Goal: Task Accomplishment & Management: Use online tool/utility

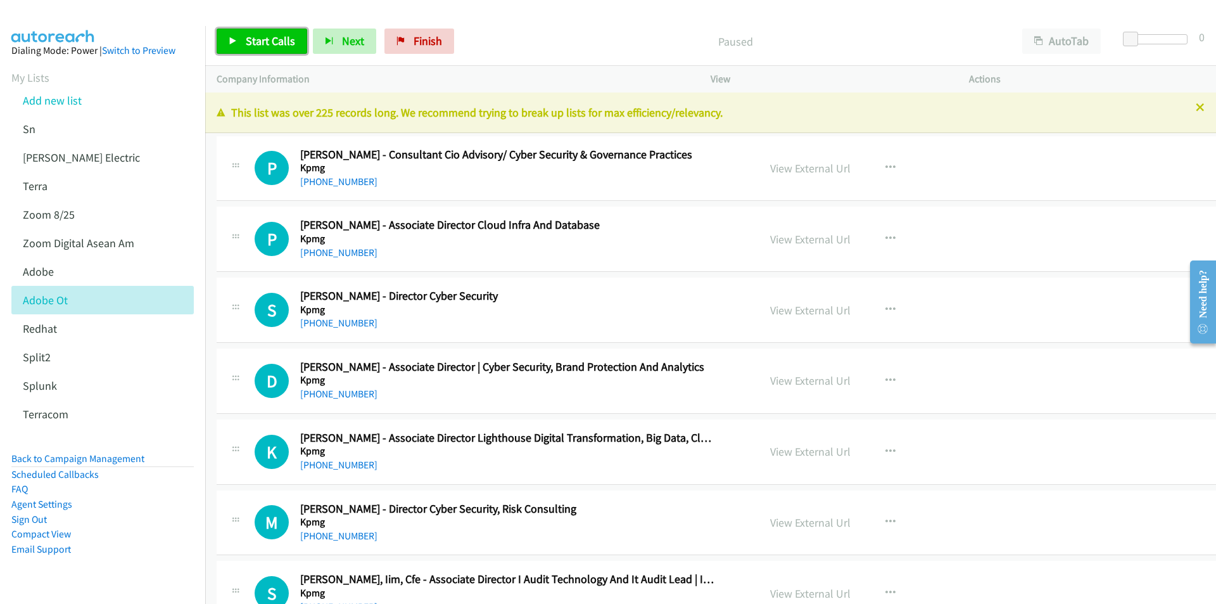
click at [257, 46] on span "Start Calls" at bounding box center [270, 41] width 49 height 15
click at [493, 25] on div "Start Calls Pause Next Finish Started AutoTab AutoTab 0" at bounding box center [710, 41] width 1011 height 49
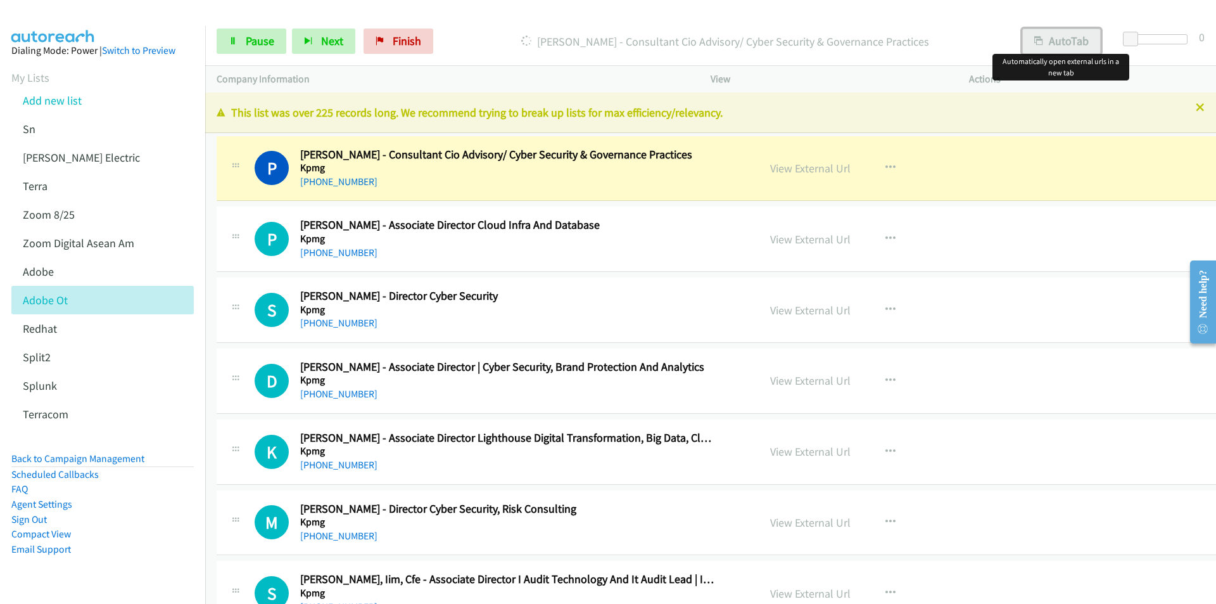
click at [1057, 42] on button "AutoTab" at bounding box center [1061, 41] width 79 height 25
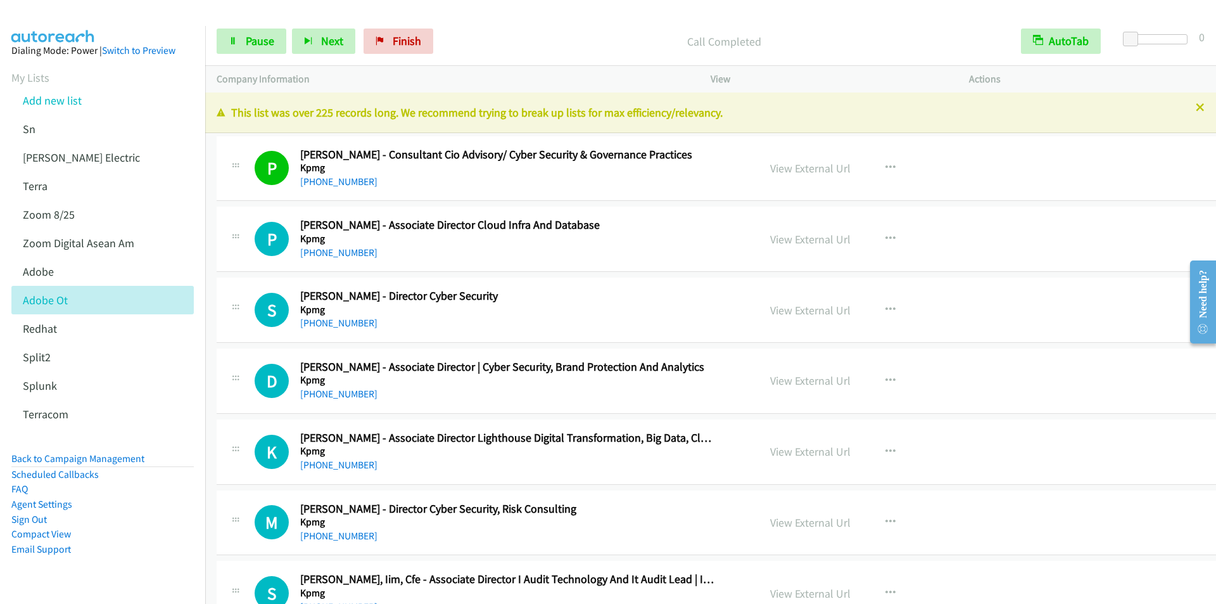
click at [511, 28] on div "Start Calls Pause Next Finish Call Completed AutoTab AutoTab 0" at bounding box center [710, 41] width 1011 height 49
click at [1062, 40] on button "AutoTab" at bounding box center [1061, 41] width 80 height 25
click at [1062, 39] on button "AutoTab" at bounding box center [1061, 41] width 79 height 25
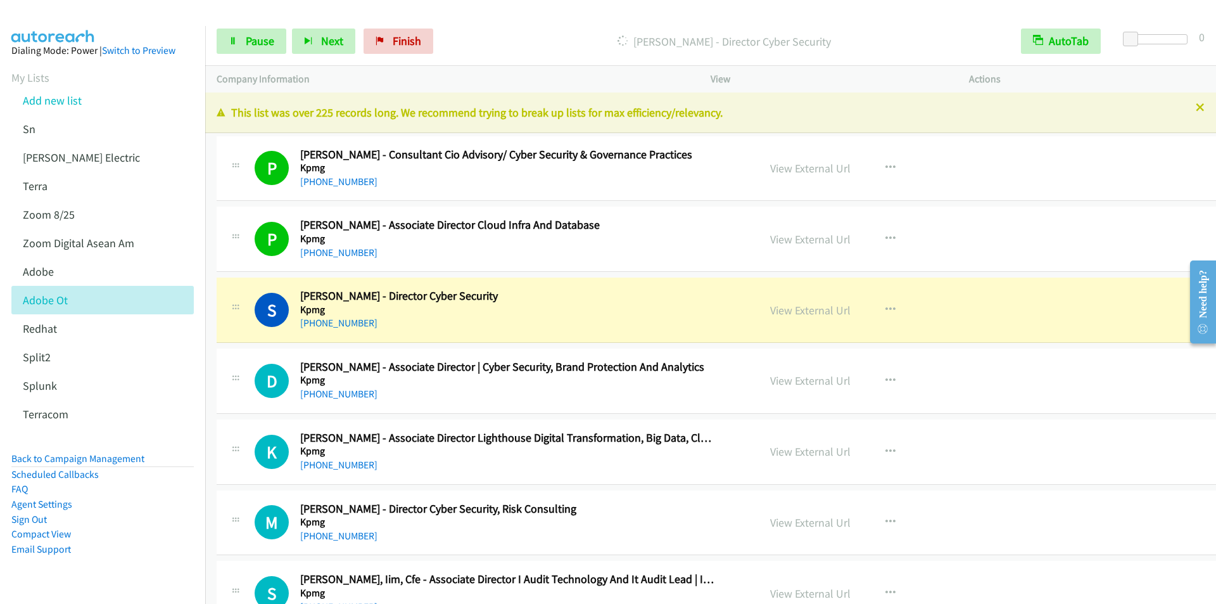
click at [497, 22] on div "Start Calls Pause Next Finish [PERSON_NAME] - Director Cyber Security AutoTab A…" at bounding box center [710, 41] width 1011 height 49
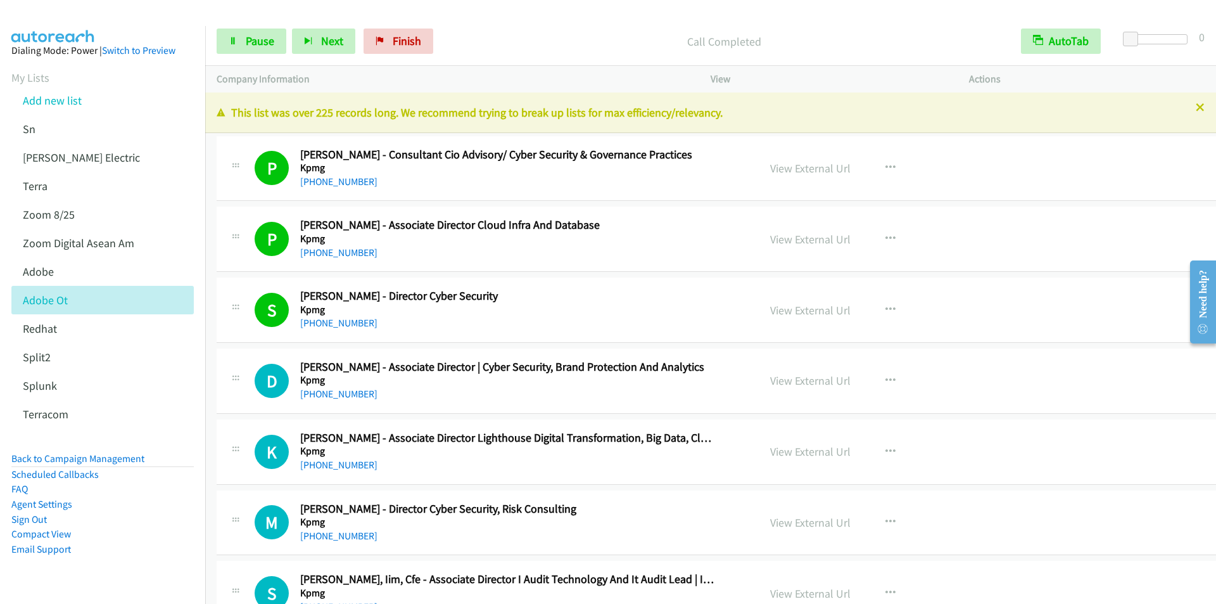
drag, startPoint x: 468, startPoint y: 38, endPoint x: 1174, endPoint y: 20, distance: 706.6
click at [468, 38] on p "Call Completed" at bounding box center [724, 41] width 548 height 17
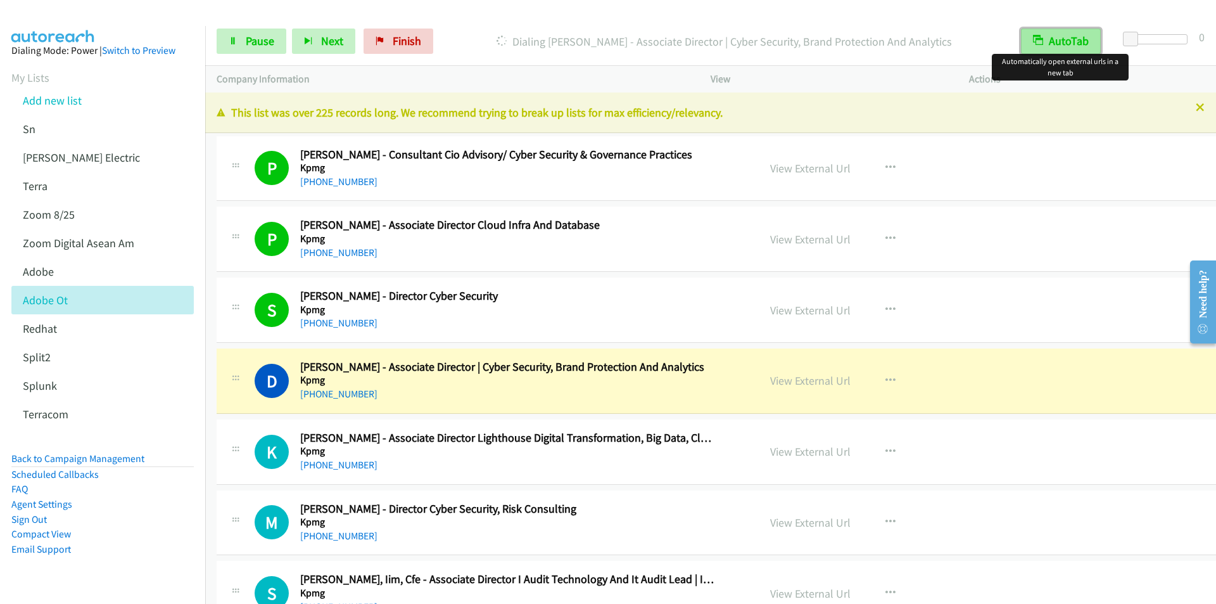
click at [1067, 37] on button "AutoTab" at bounding box center [1061, 41] width 80 height 25
click at [1067, 37] on button "AutoTab" at bounding box center [1061, 41] width 79 height 25
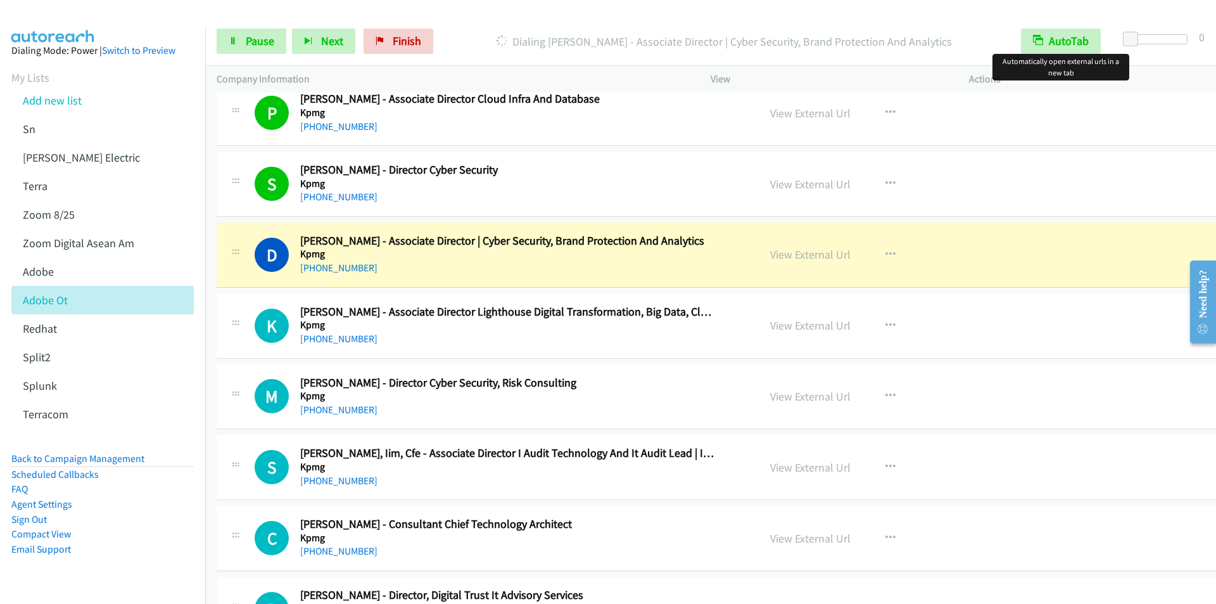
scroll to position [190, 0]
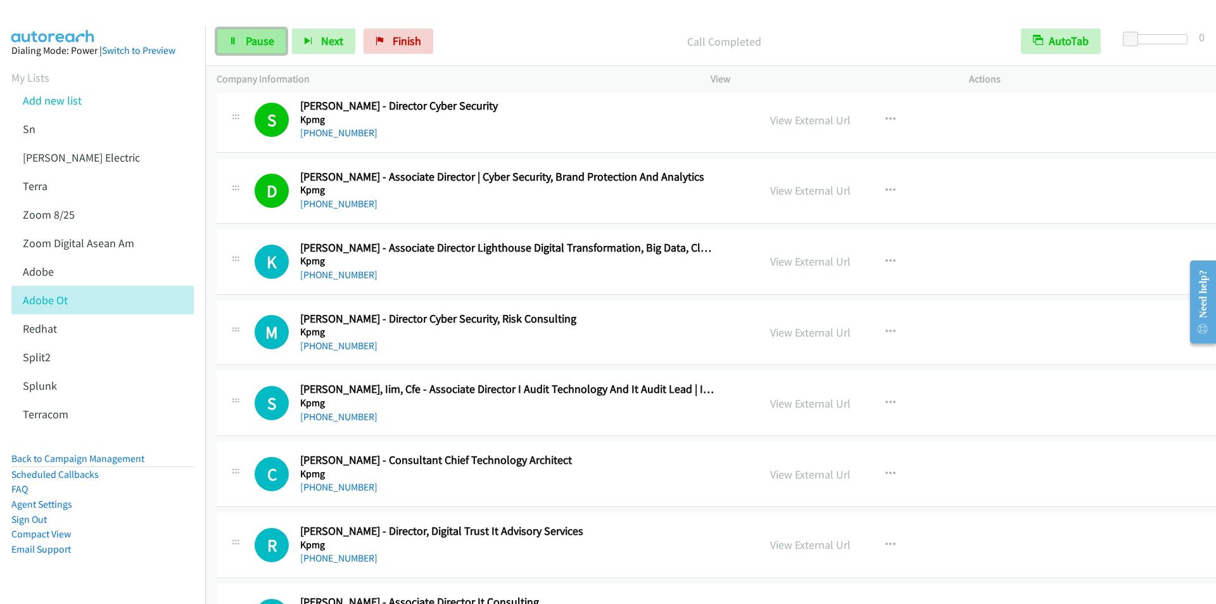
click at [255, 39] on span "Pause" at bounding box center [260, 41] width 29 height 15
click at [270, 44] on span "Start Calls" at bounding box center [270, 41] width 49 height 15
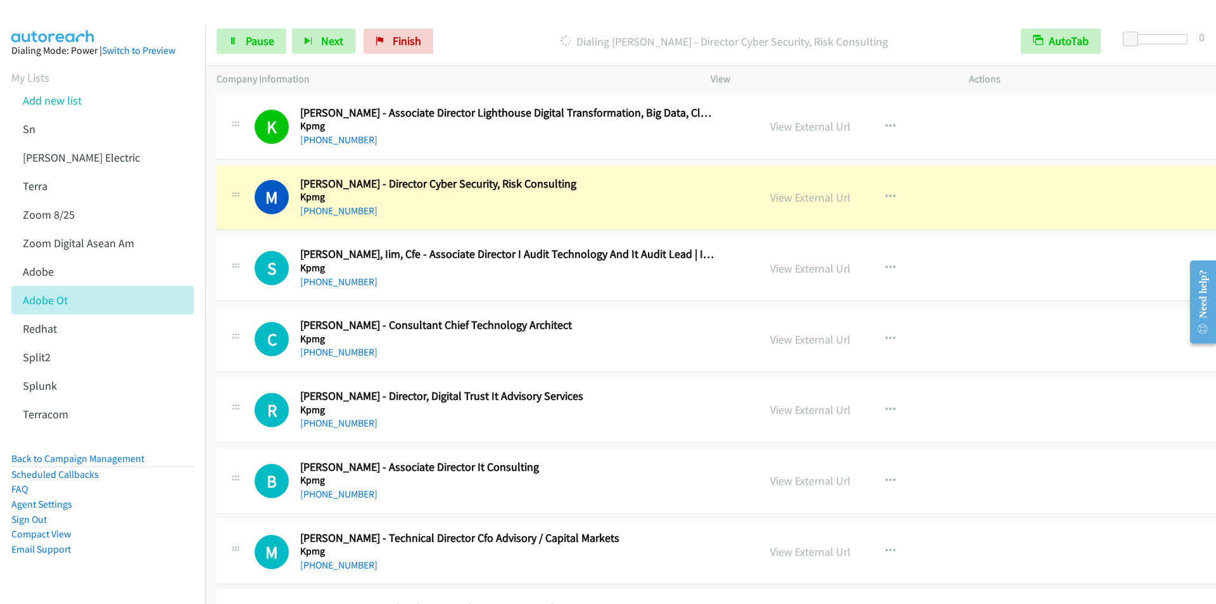
scroll to position [317, 0]
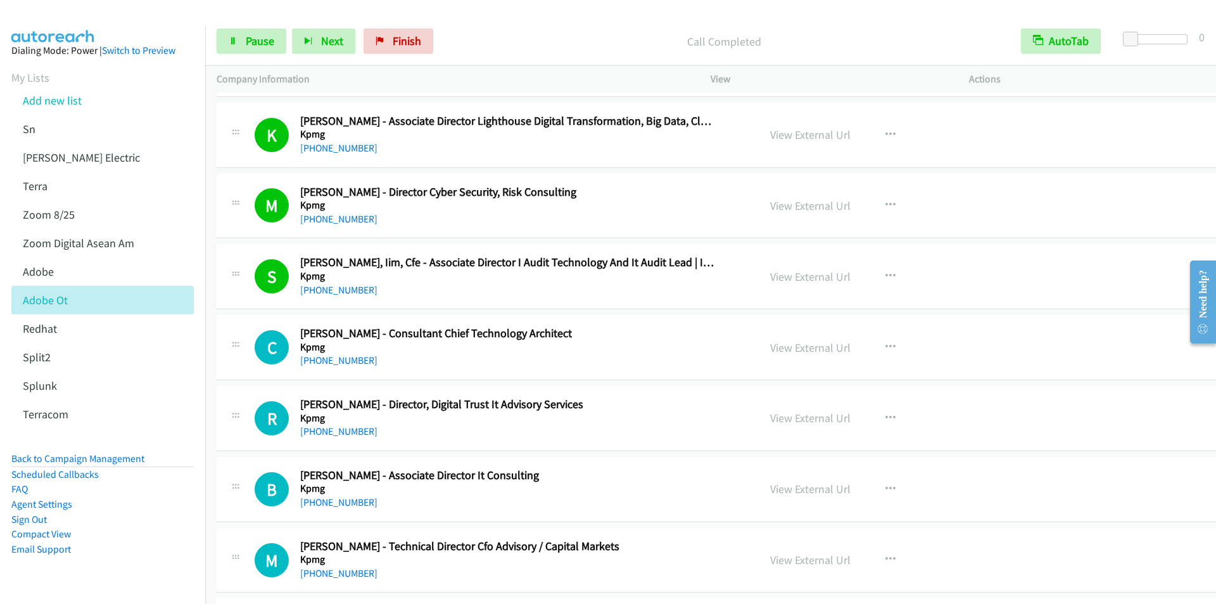
click at [481, 30] on div "Call Completed" at bounding box center [724, 41] width 571 height 25
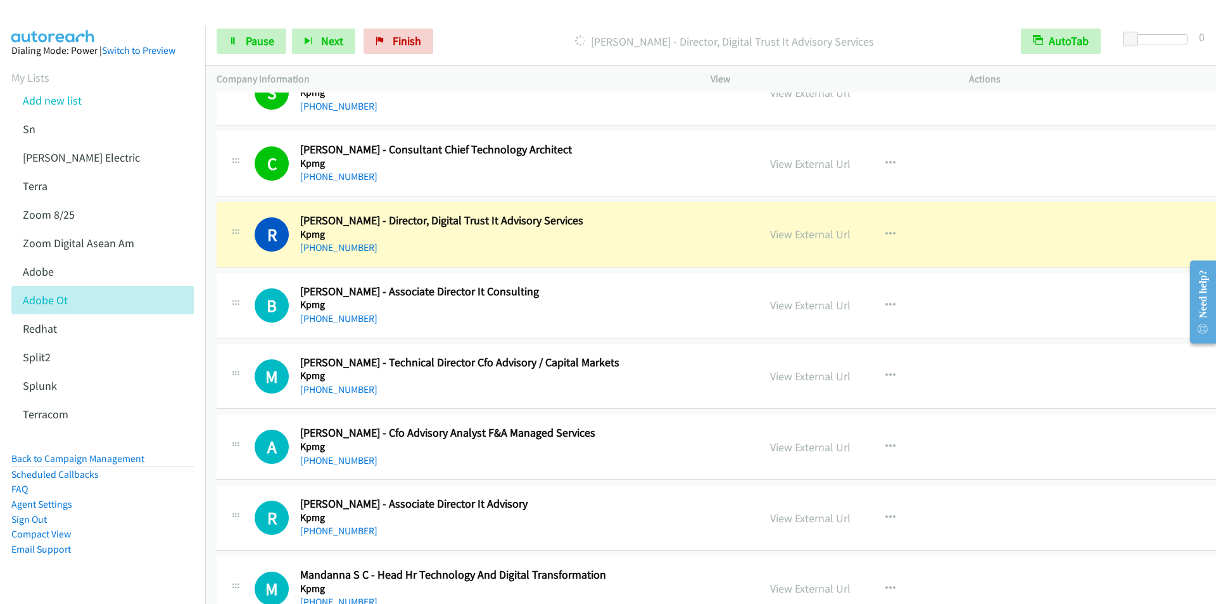
scroll to position [507, 0]
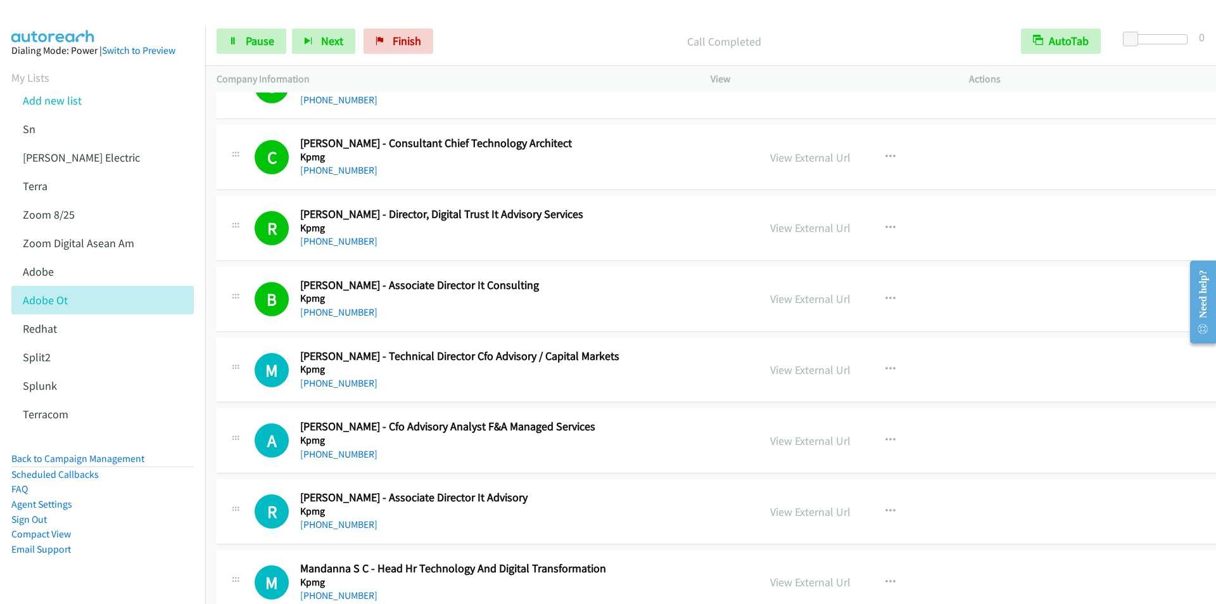
click at [472, 24] on div "Start Calls Pause Next Finish Call Completed AutoTab AutoTab 0" at bounding box center [710, 41] width 1011 height 49
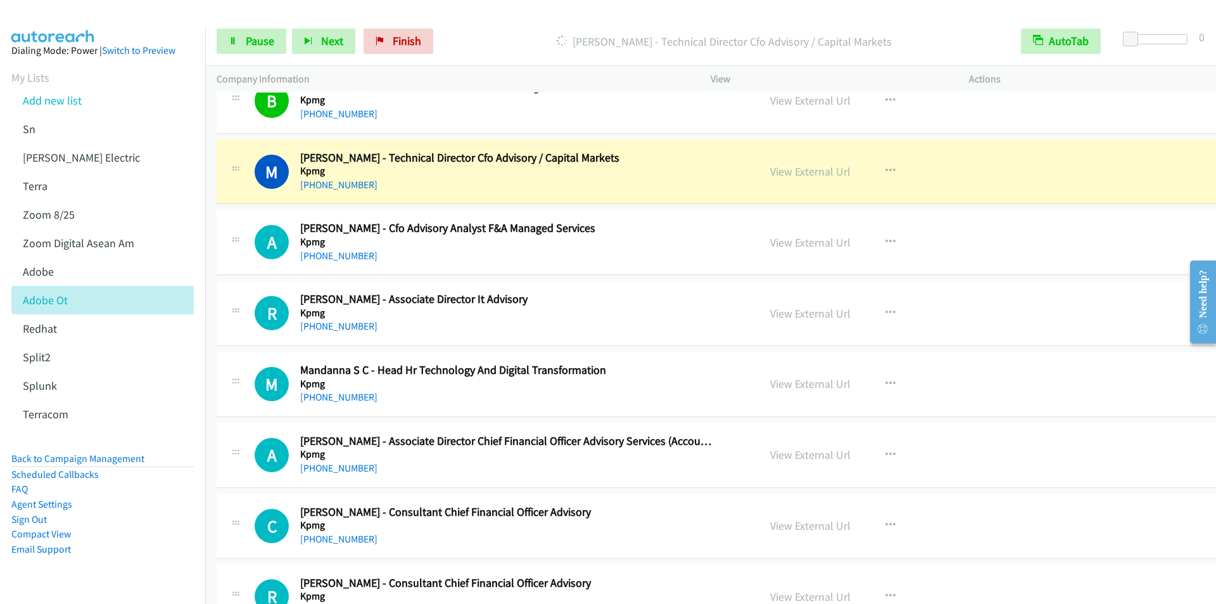
scroll to position [760, 0]
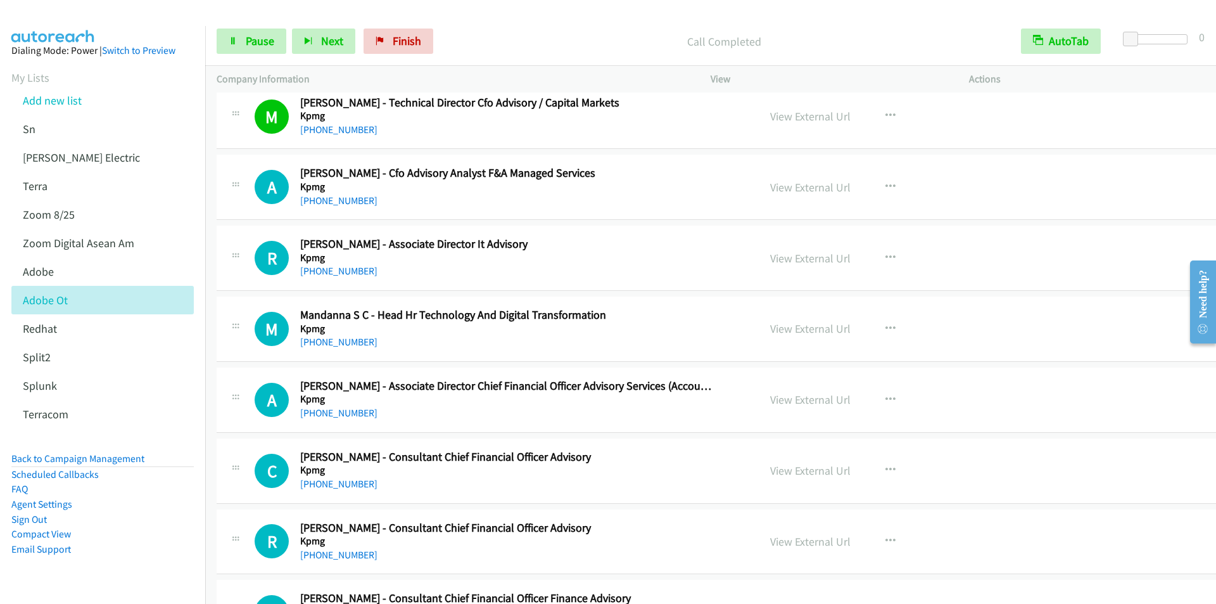
click at [493, 21] on div "Start Calls Pause Next Finish Call Completed AutoTab AutoTab 0" at bounding box center [710, 41] width 1011 height 49
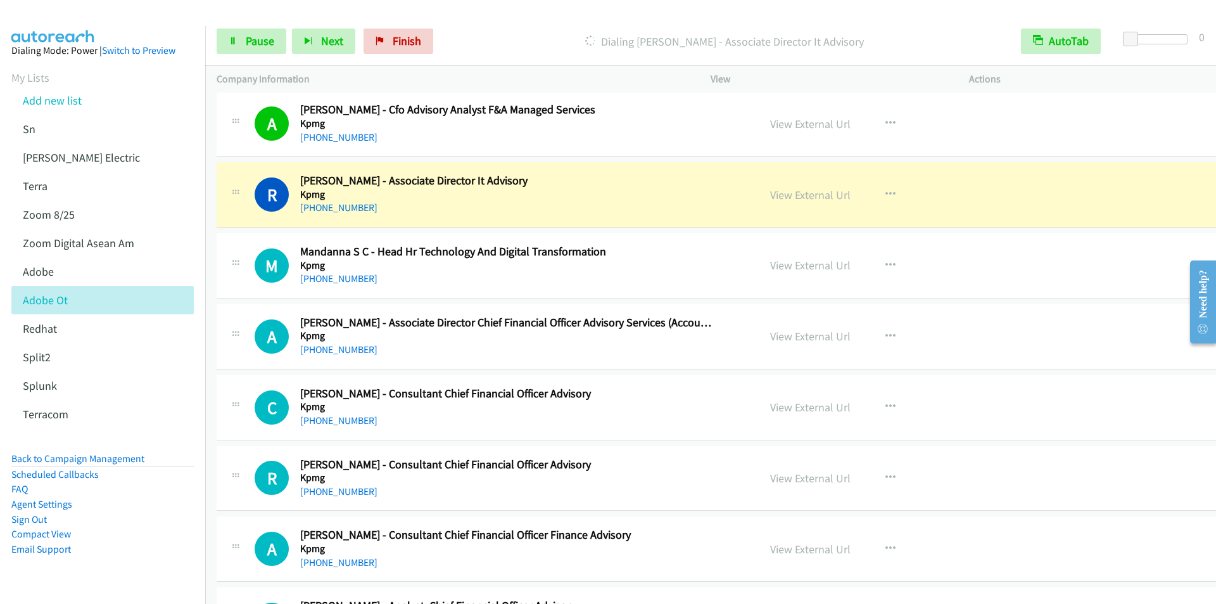
click at [499, 16] on div at bounding box center [602, 24] width 1205 height 49
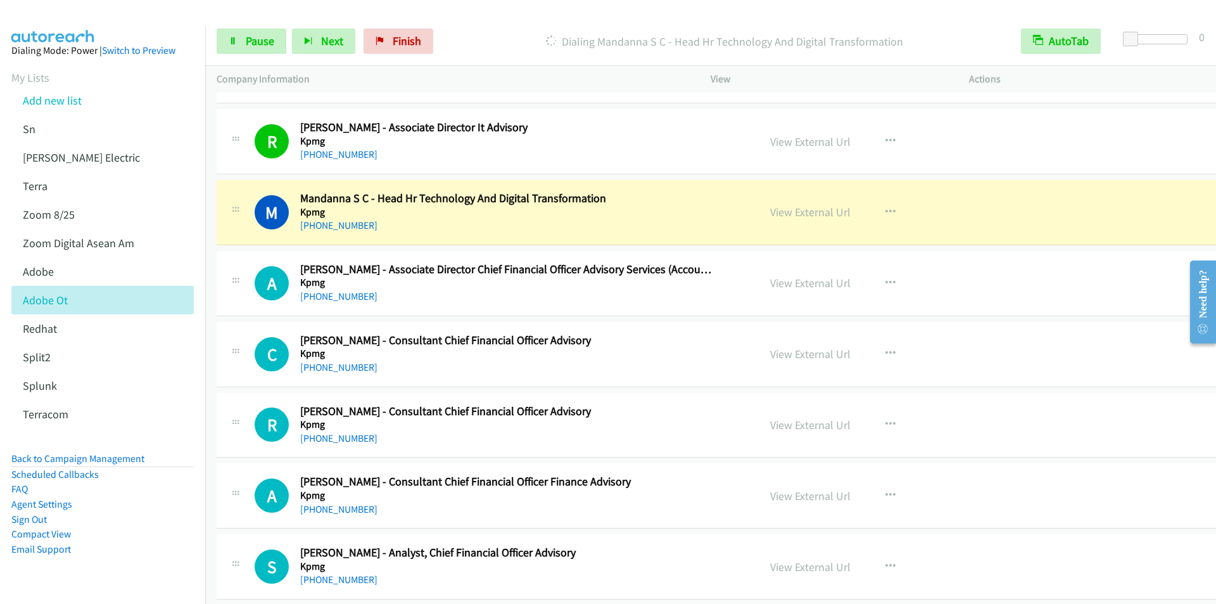
scroll to position [950, 0]
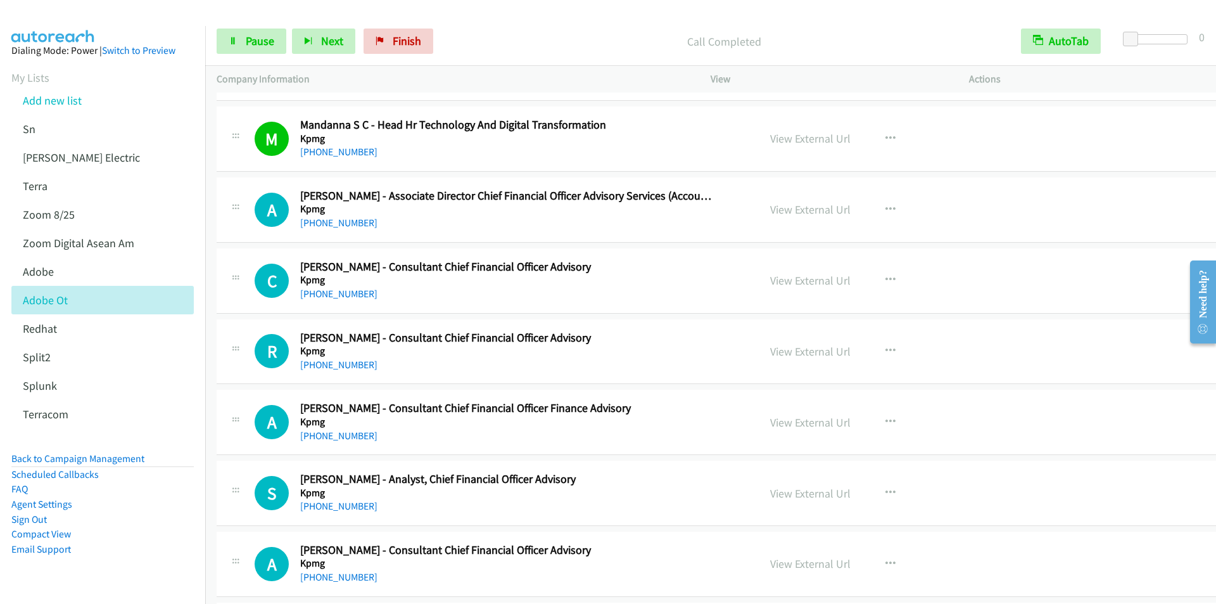
click at [494, 18] on div "Start Calls Pause Next Finish Call Completed AutoTab AutoTab 0" at bounding box center [710, 41] width 1011 height 49
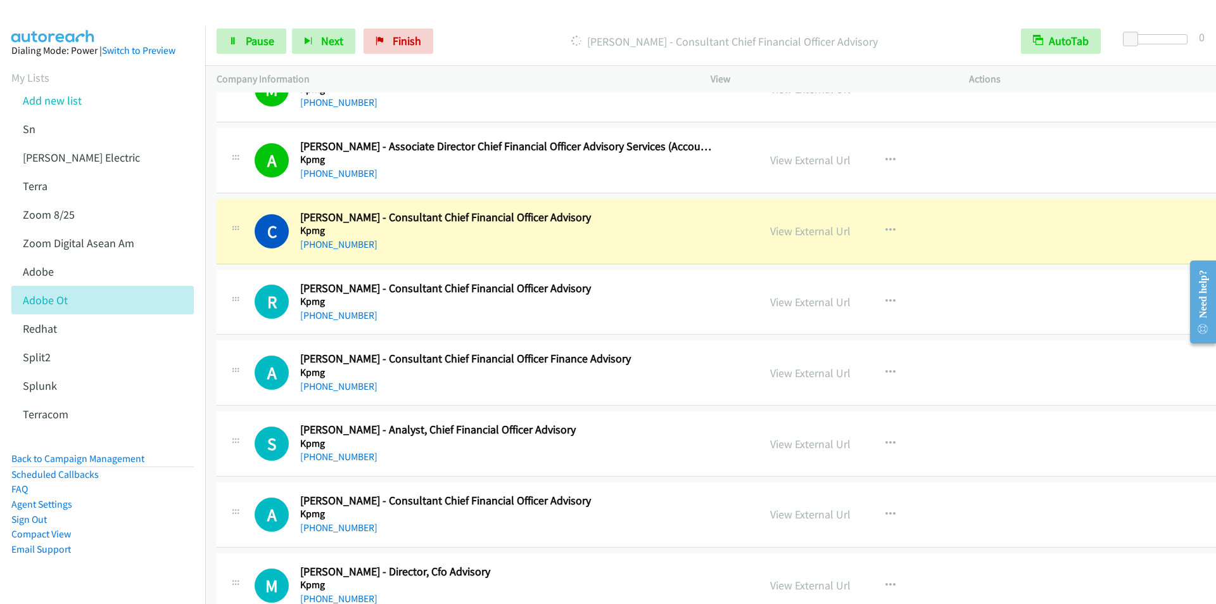
scroll to position [1014, 0]
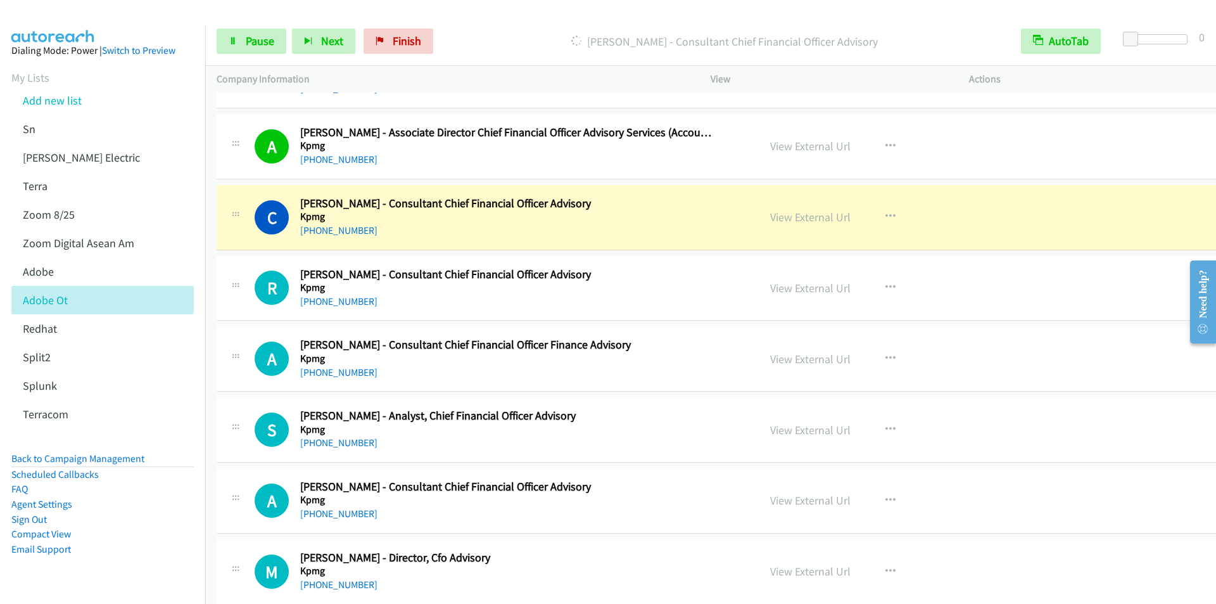
click at [492, 35] on p "[PERSON_NAME] - Consultant Chief Financial Officer Advisory" at bounding box center [724, 41] width 548 height 17
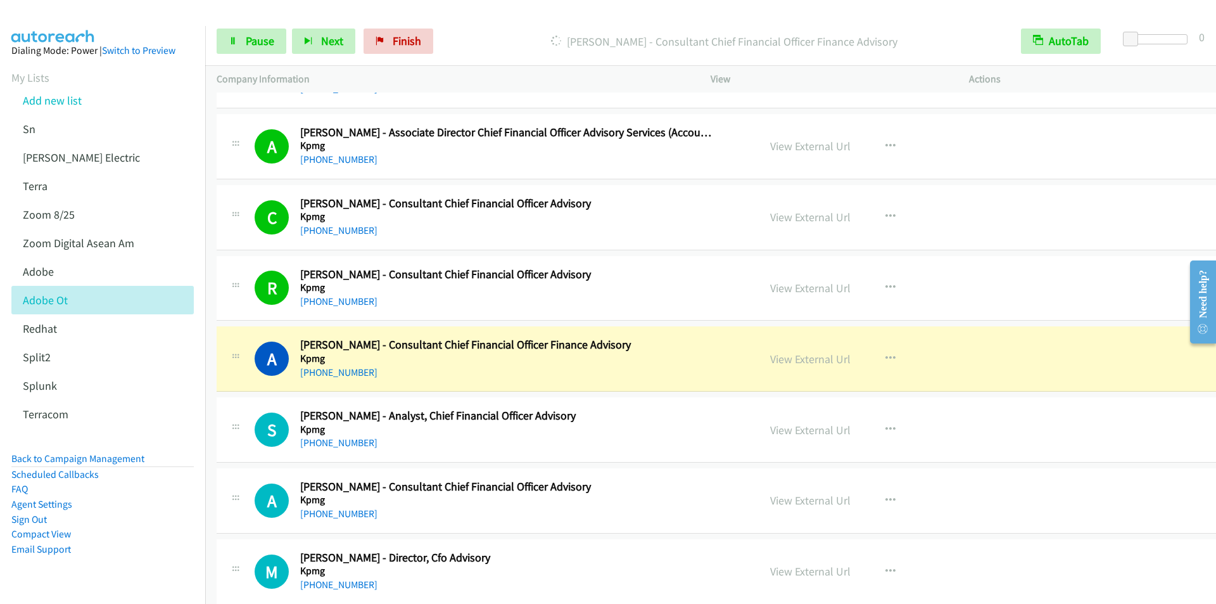
click at [482, 22] on div "Start Calls Pause Next Finish [PERSON_NAME] - Consultant Chief Financial Office…" at bounding box center [710, 41] width 1011 height 49
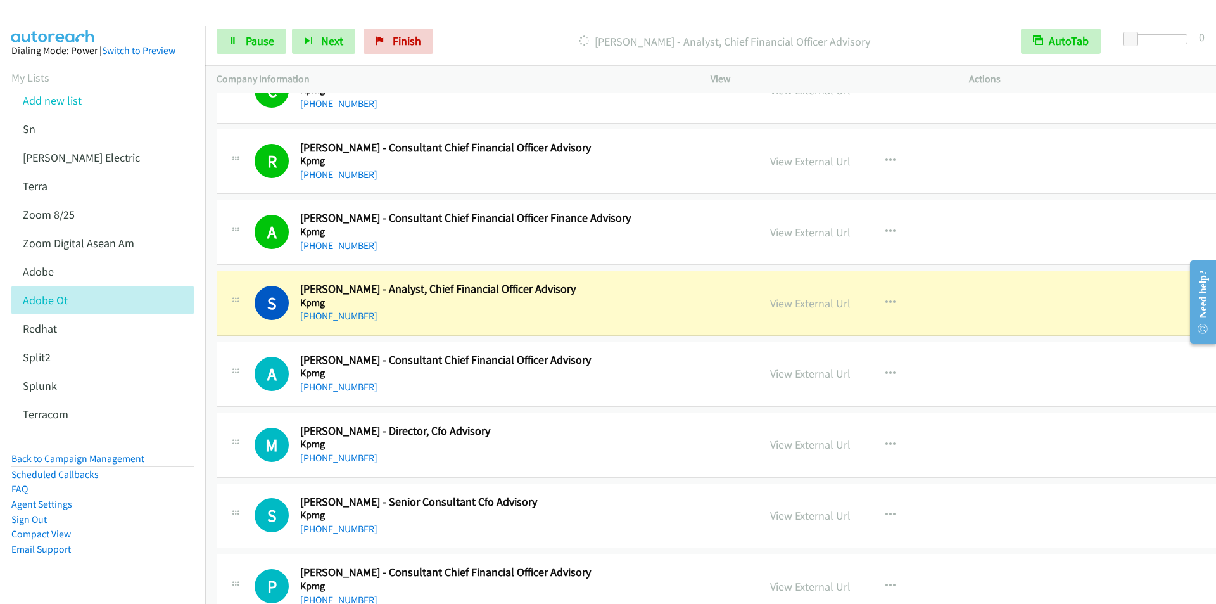
scroll to position [1204, 0]
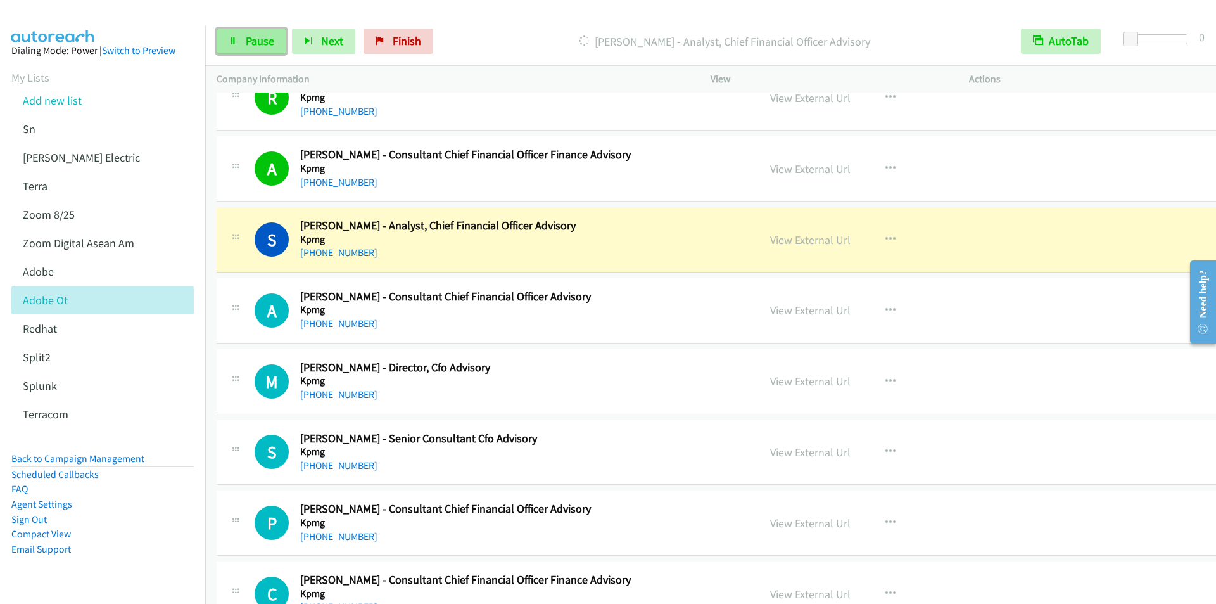
click at [250, 44] on span "Pause" at bounding box center [260, 41] width 29 height 15
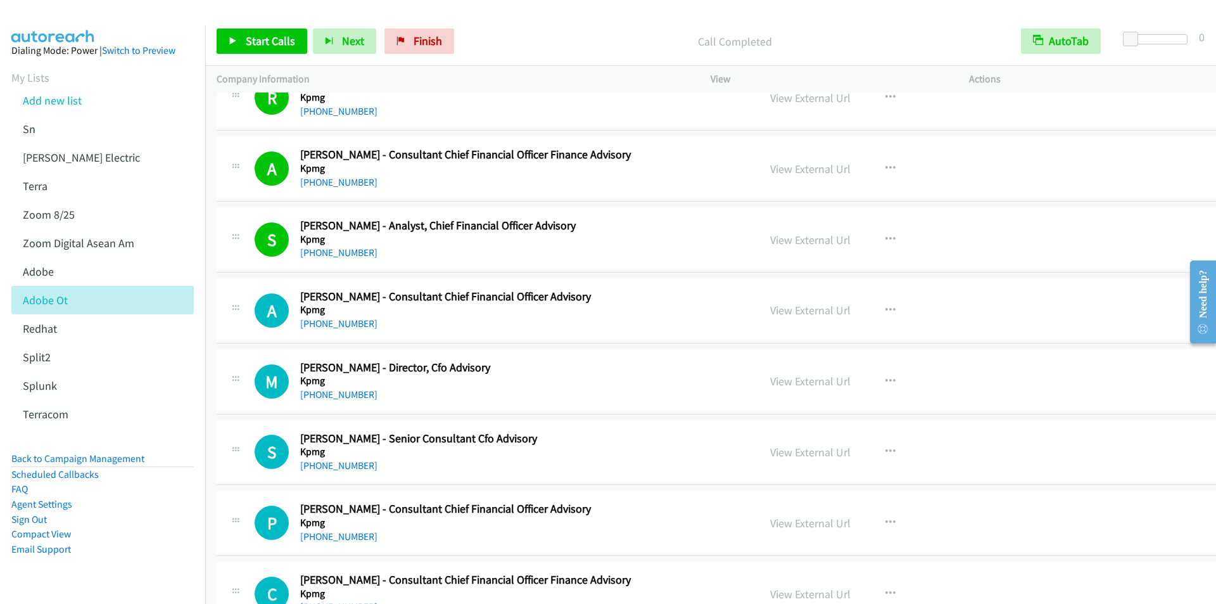
drag, startPoint x: 383, startPoint y: 224, endPoint x: 595, endPoint y: 227, distance: 211.6
click at [266, 37] on span "Start Calls" at bounding box center [270, 41] width 49 height 15
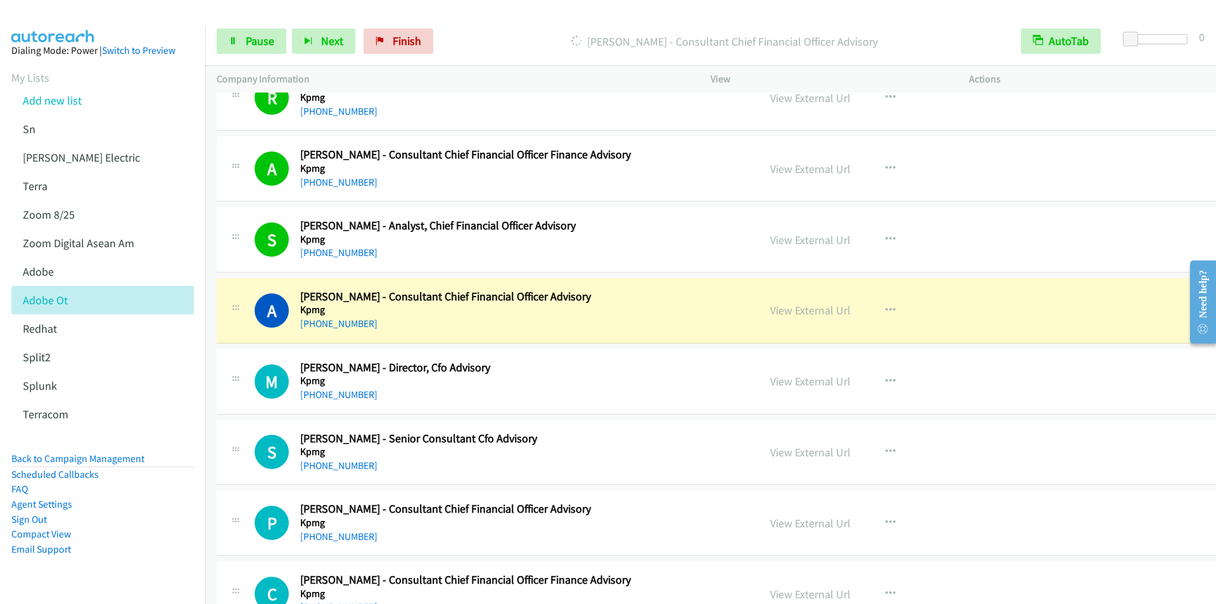
click at [498, 28] on div "Start Calls Pause Next Finish [PERSON_NAME] - Consultant Chief Financial Office…" at bounding box center [710, 41] width 1011 height 49
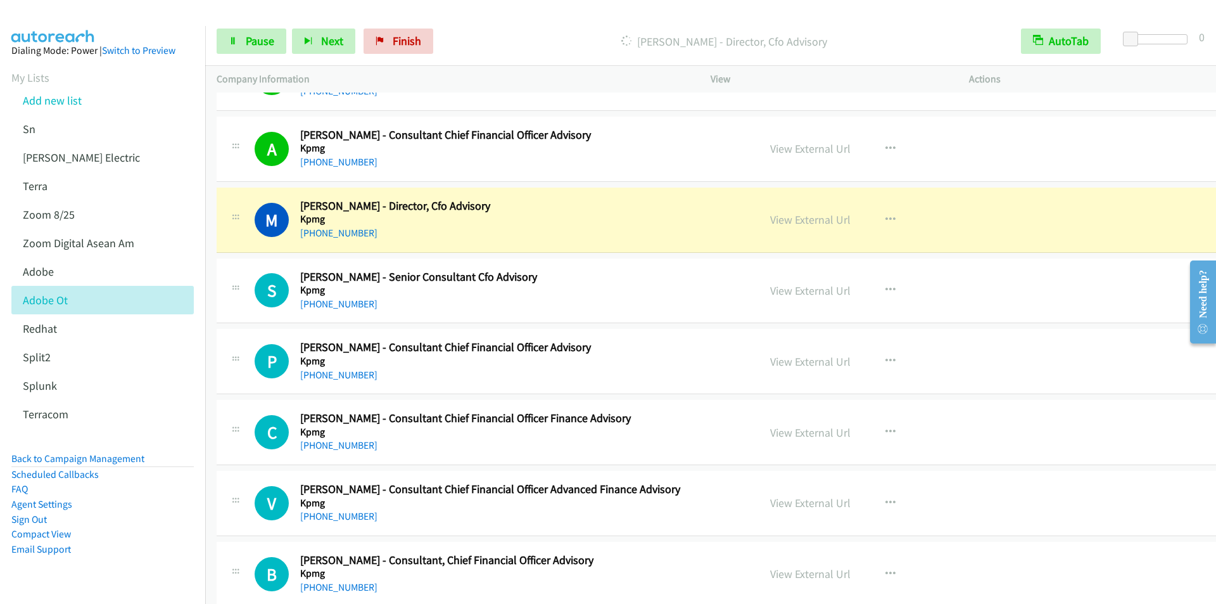
scroll to position [1394, 0]
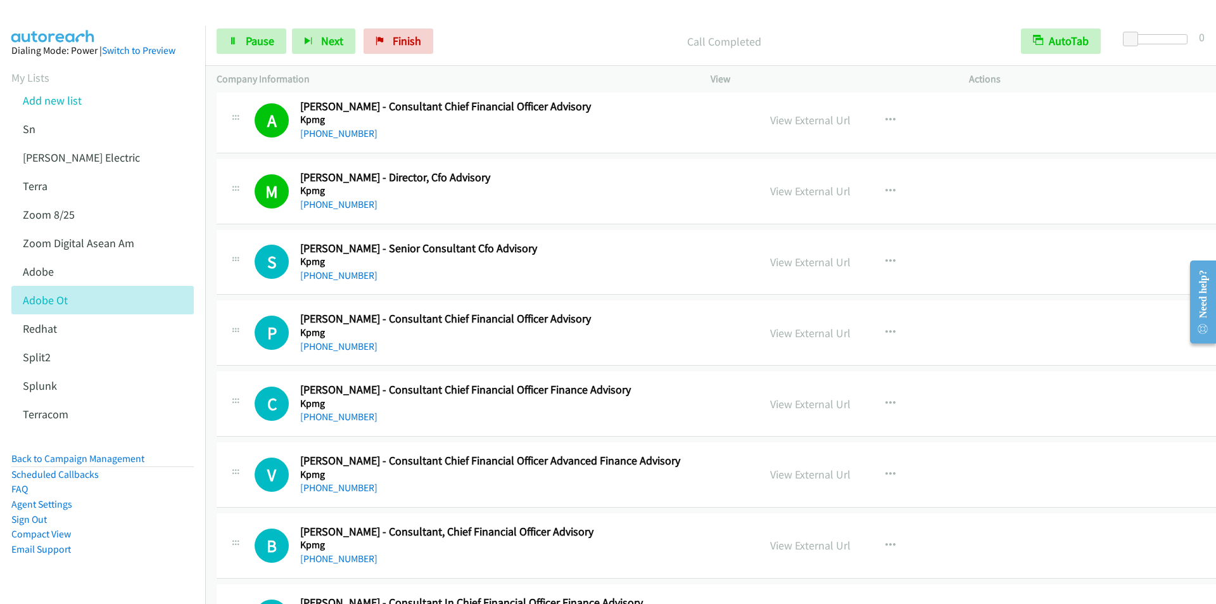
click at [482, 26] on div "Start Calls Pause Next Finish Call Completed AutoTab AutoTab 0" at bounding box center [710, 41] width 1011 height 49
click at [251, 39] on span "Pause" at bounding box center [260, 41] width 29 height 15
click at [251, 39] on span "Start Calls" at bounding box center [270, 41] width 49 height 15
click at [496, 13] on div at bounding box center [602, 24] width 1205 height 49
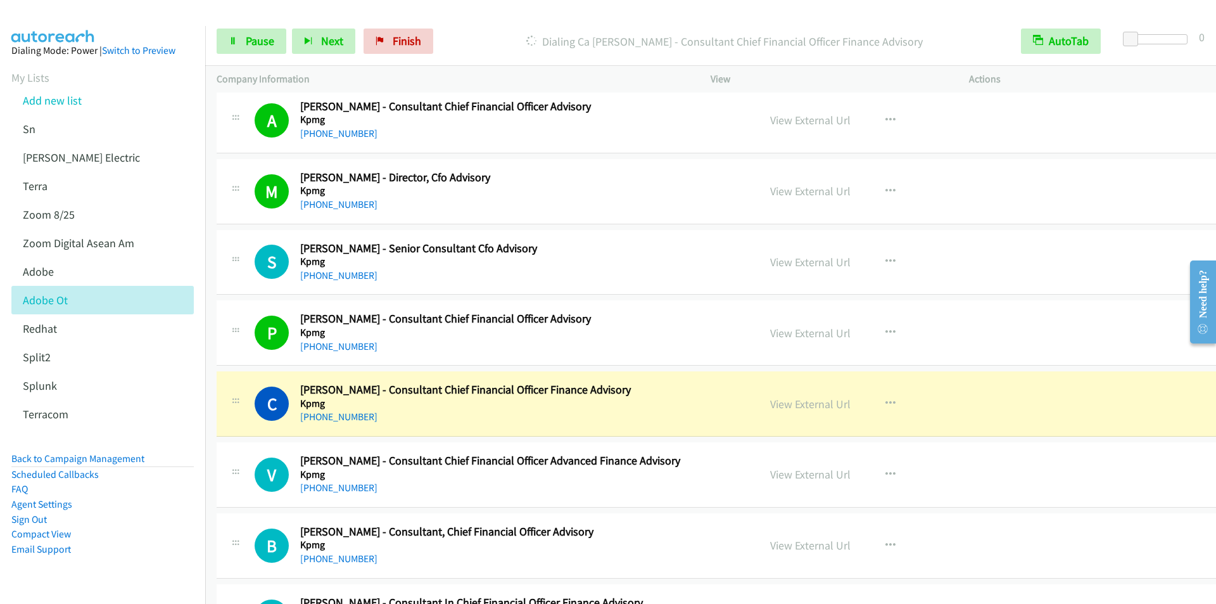
click at [501, 25] on div "Start Calls Pause Next Finish [PERSON_NAME] - Consultant Chief Financial Office…" at bounding box center [710, 41] width 1011 height 49
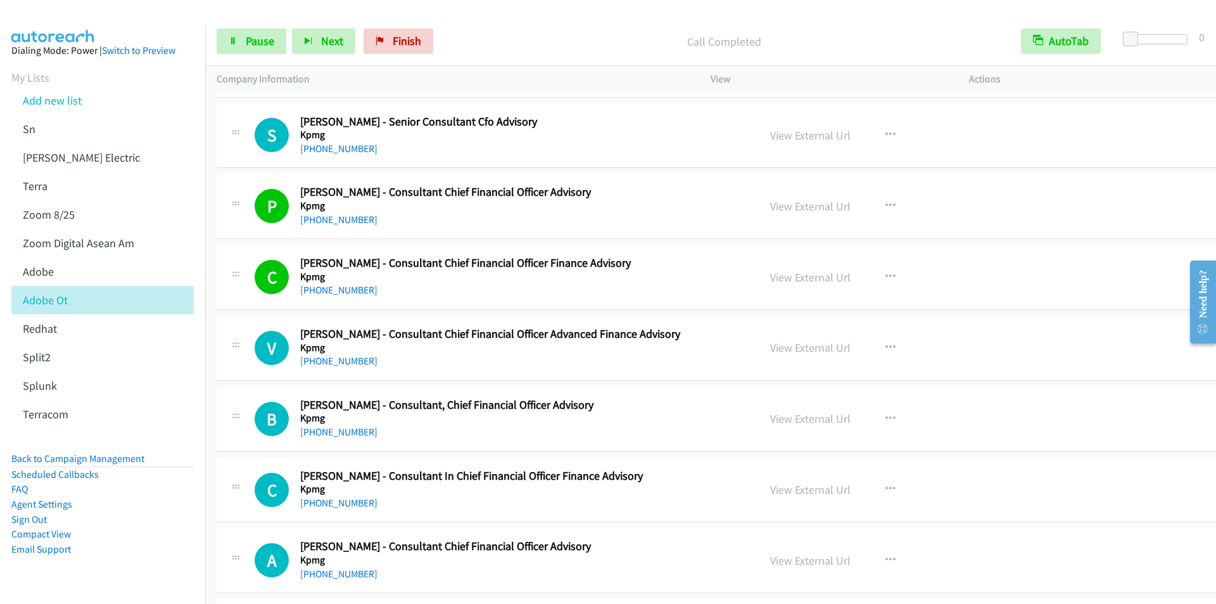
scroll to position [1584, 0]
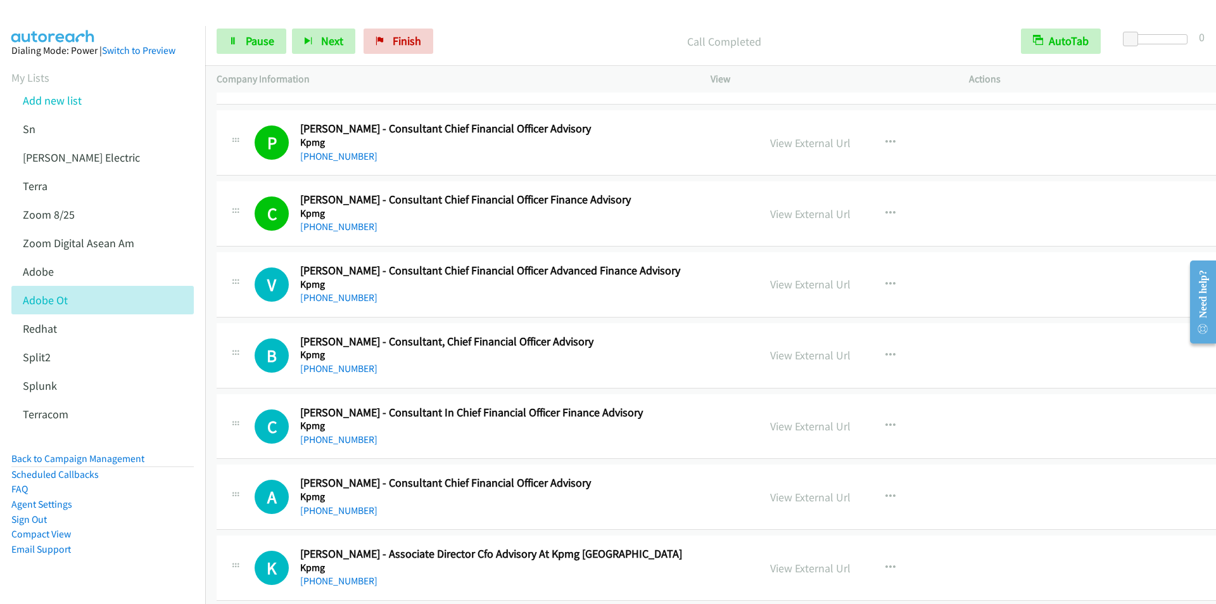
click at [489, 29] on div "Call Completed" at bounding box center [724, 41] width 571 height 25
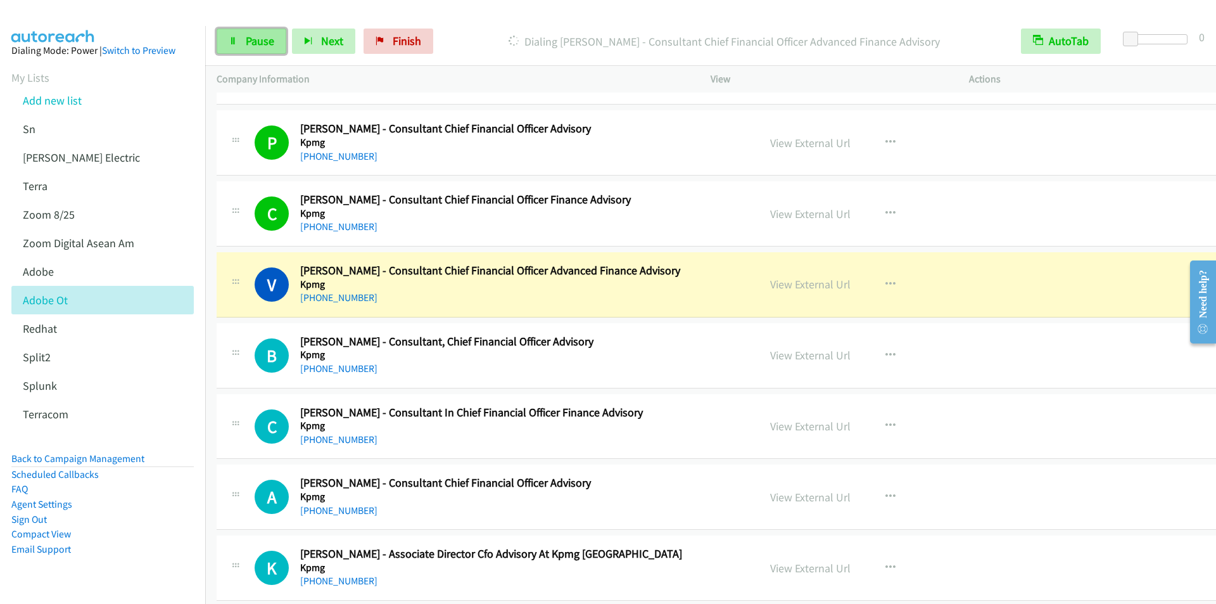
click at [246, 39] on span "Pause" at bounding box center [260, 41] width 29 height 15
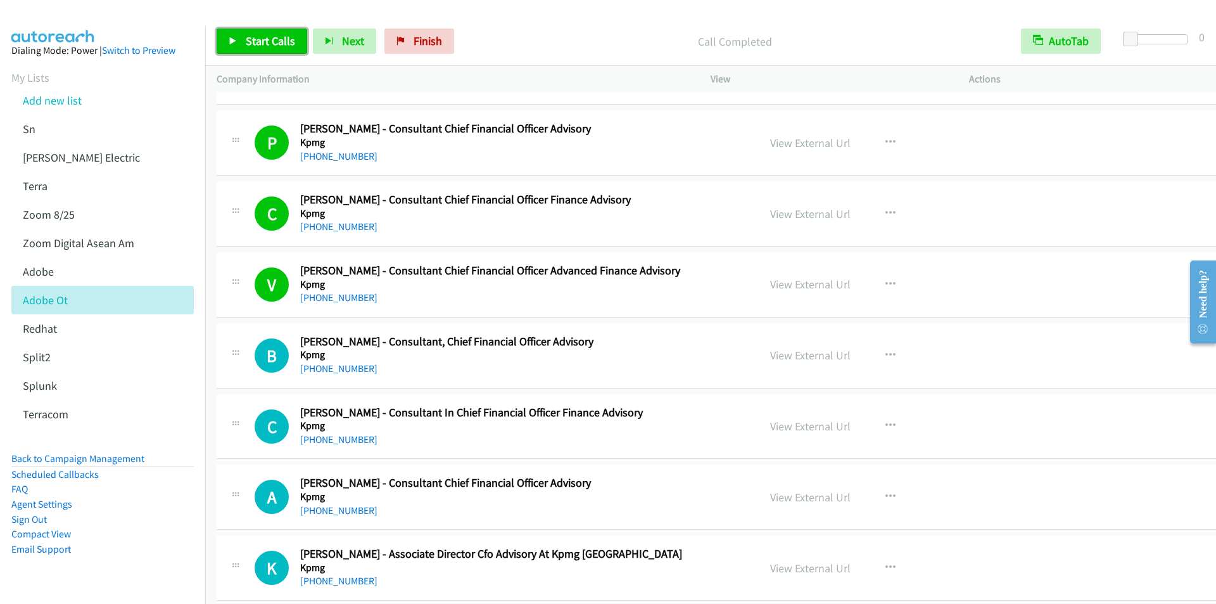
click at [248, 39] on span "Start Calls" at bounding box center [270, 41] width 49 height 15
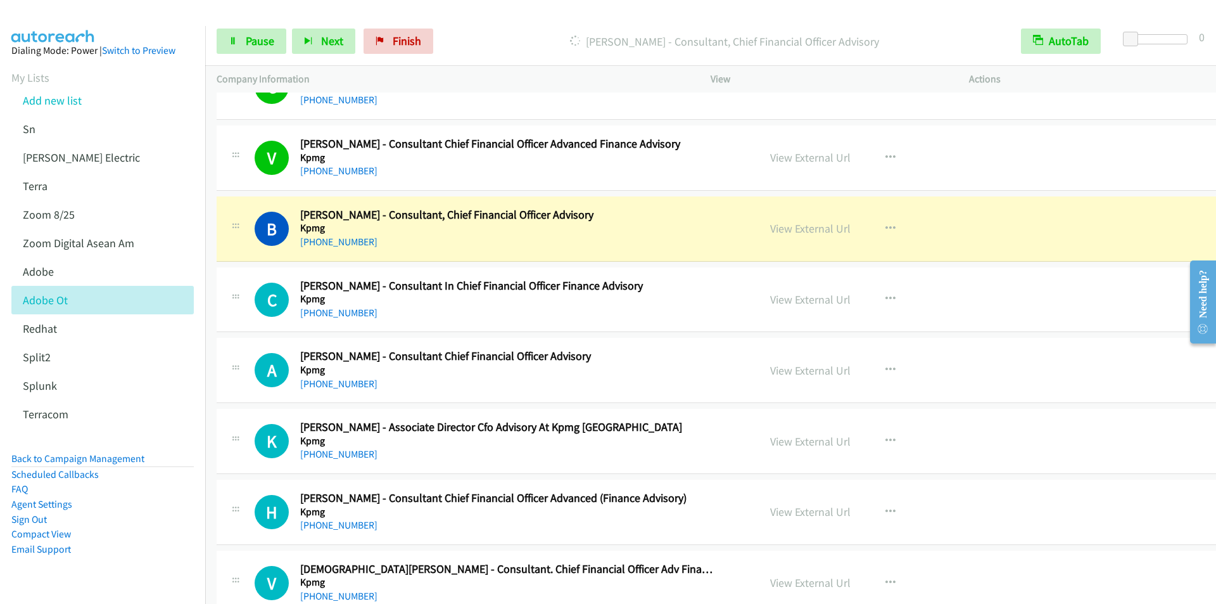
scroll to position [1774, 0]
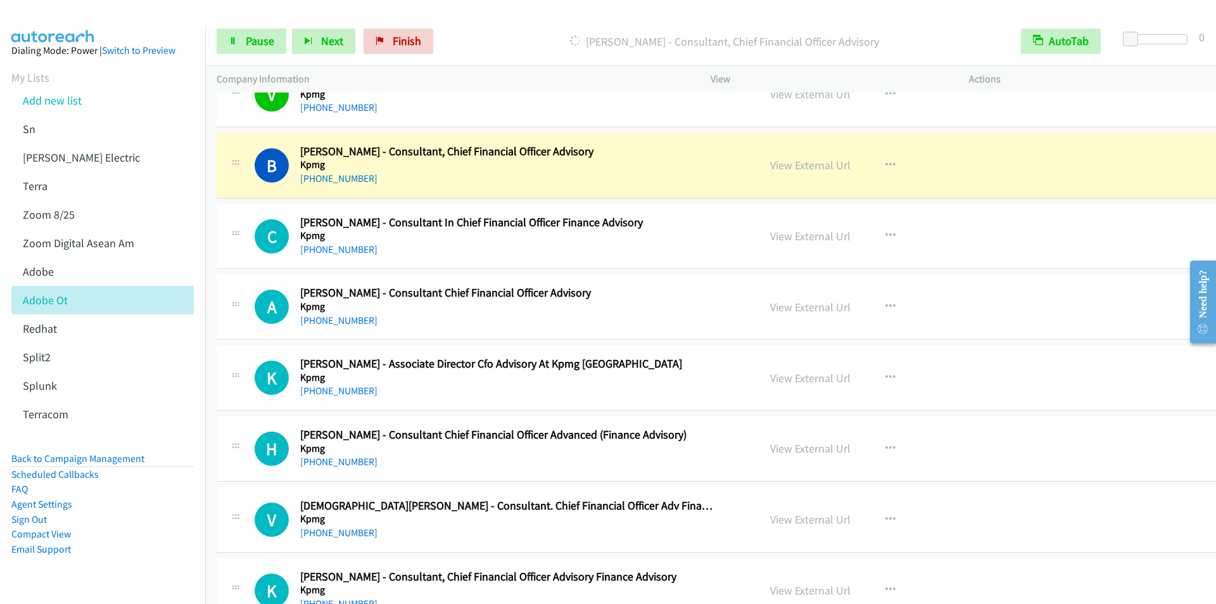
click at [473, 24] on div "Start Calls Pause Next Finish [PERSON_NAME] - Consultant, Chief Financial Offic…" at bounding box center [710, 41] width 1011 height 49
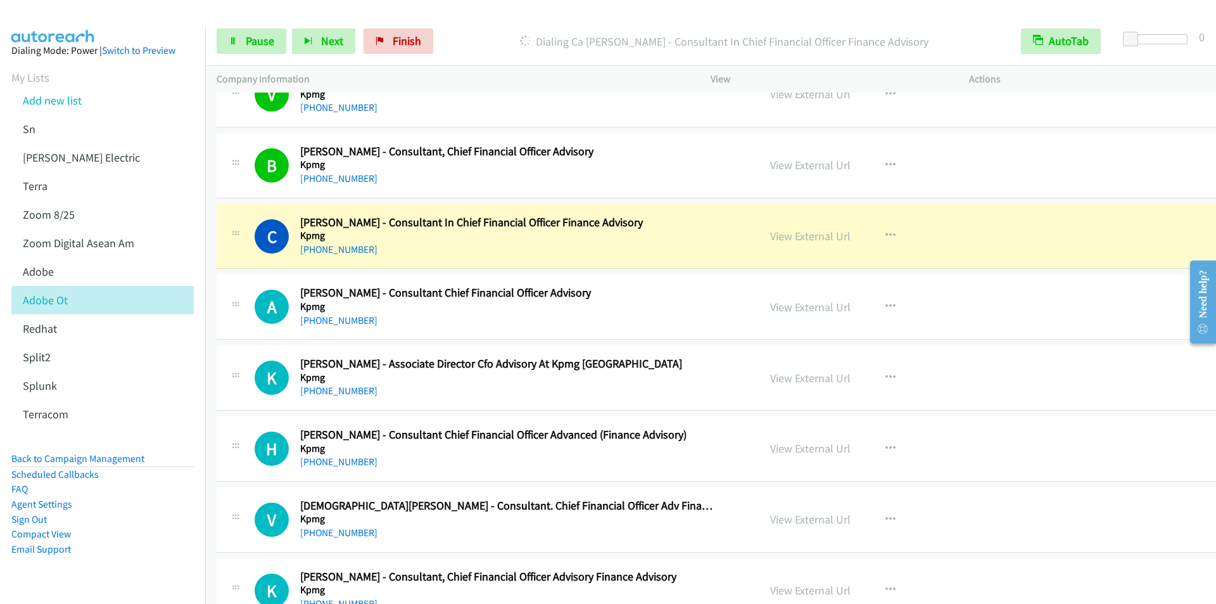
click at [493, 34] on p "Dialing Ca [PERSON_NAME] - Consultant In Chief Financial Officer Finance Adviso…" at bounding box center [724, 41] width 548 height 17
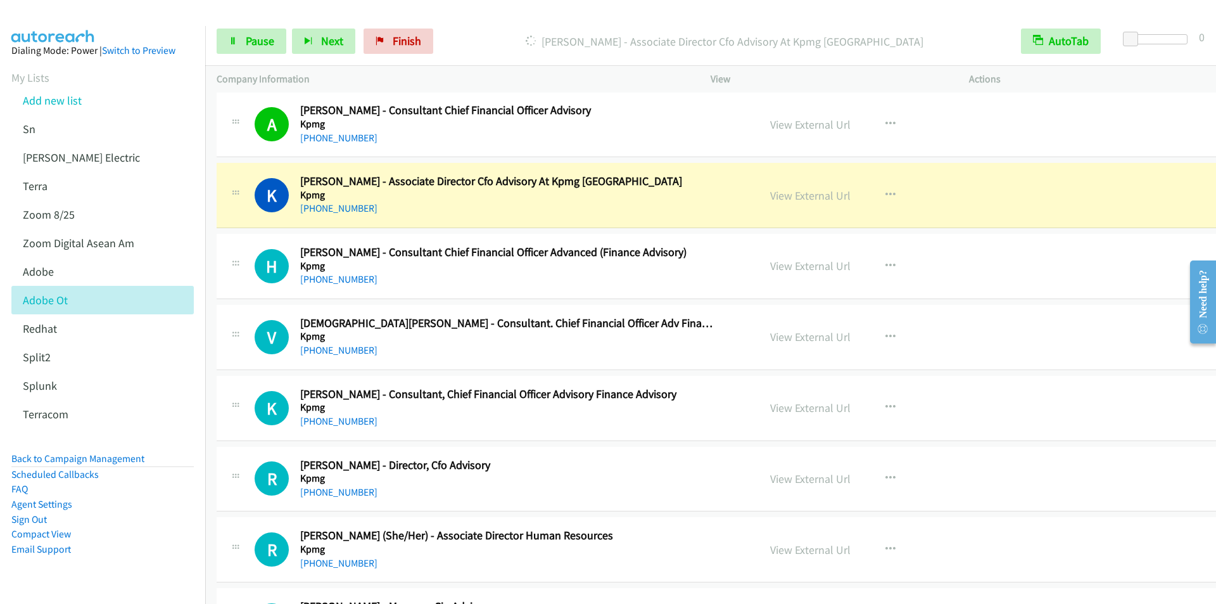
scroll to position [2027, 0]
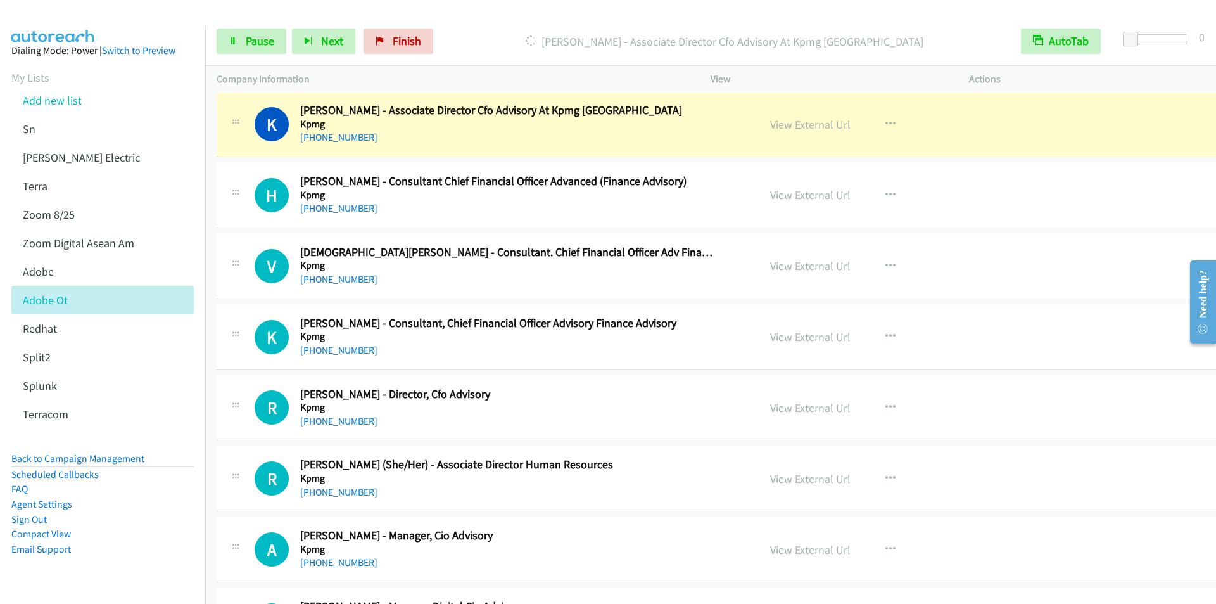
click at [505, 29] on div "[PERSON_NAME] - Associate Director Cfo Advisory At Kpmg [GEOGRAPHIC_DATA]" at bounding box center [724, 41] width 571 height 25
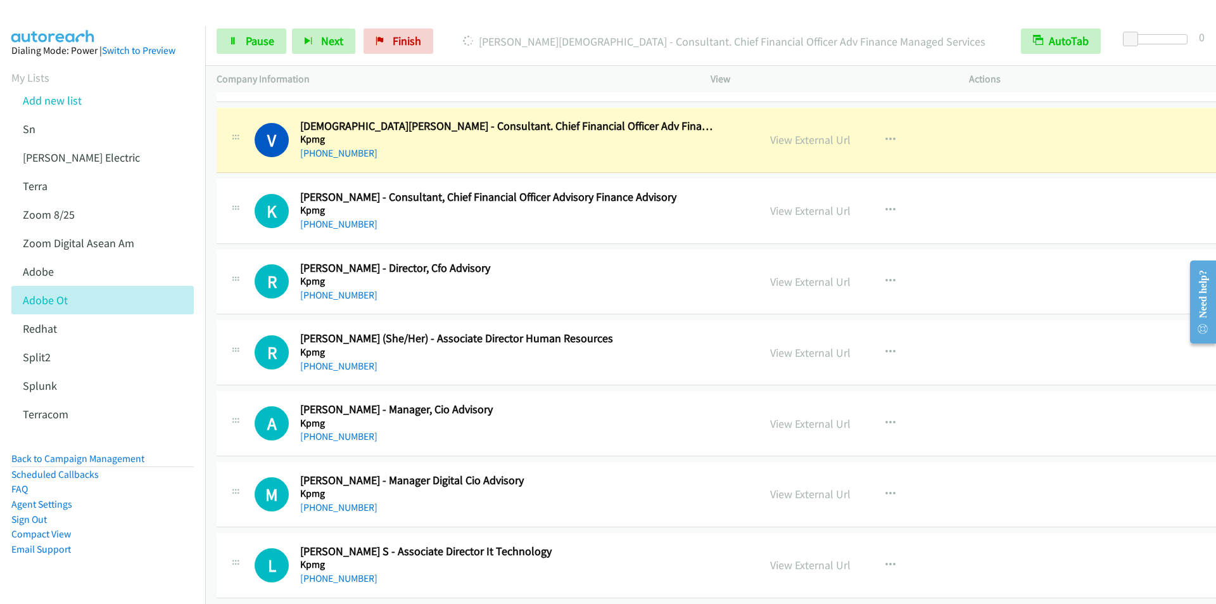
scroll to position [2154, 0]
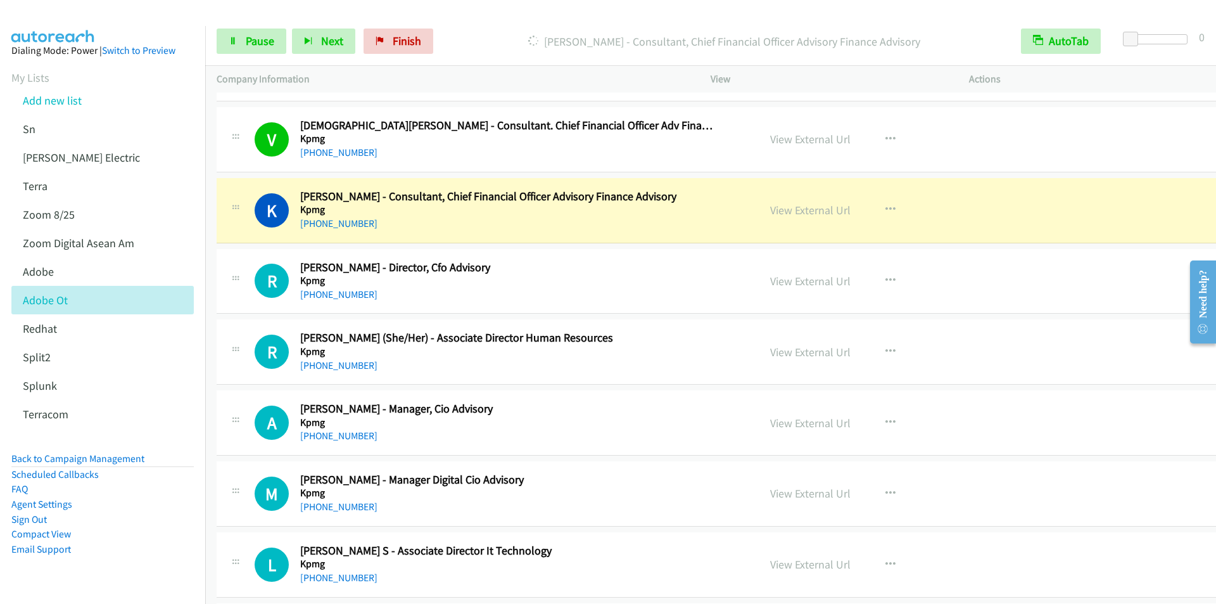
click at [476, 33] on p "[PERSON_NAME] - Consultant, Chief Financial Officer Advisory Finance Advisory" at bounding box center [724, 41] width 548 height 17
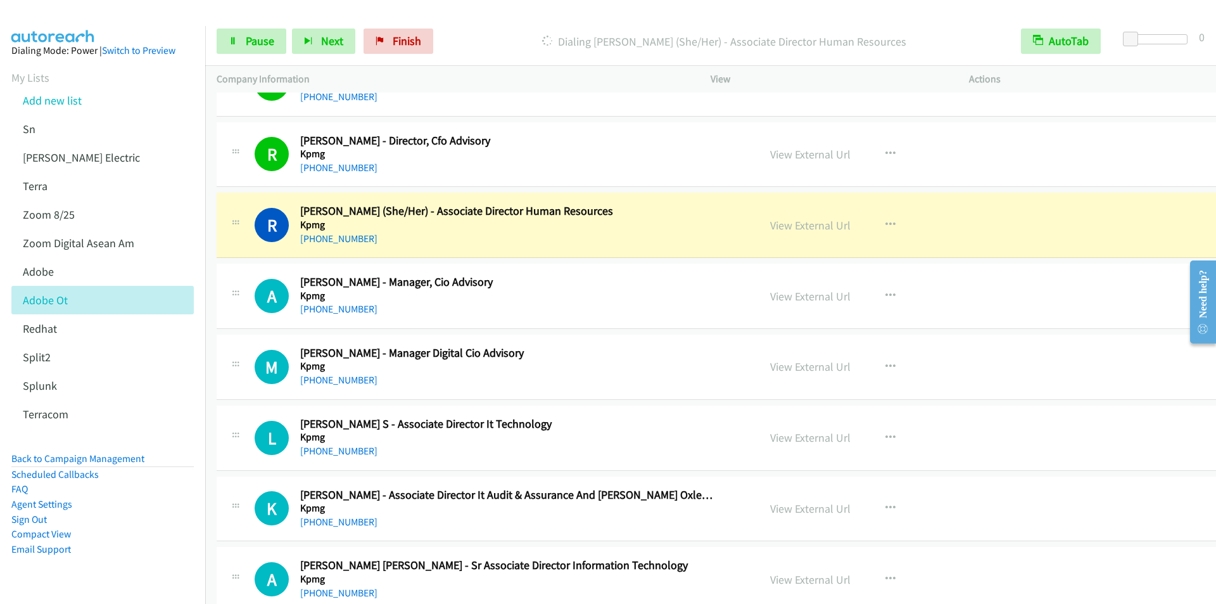
scroll to position [2344, 0]
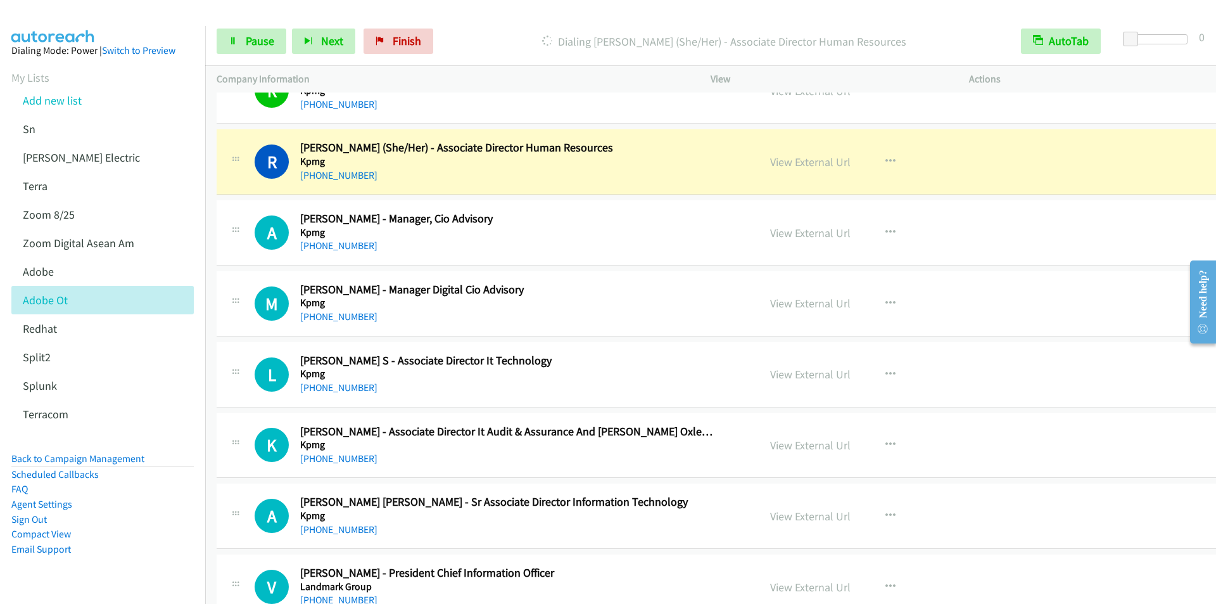
click at [468, 44] on p "Dialing [PERSON_NAME] (She/Her) - Associate Director Human Resources" at bounding box center [724, 41] width 548 height 17
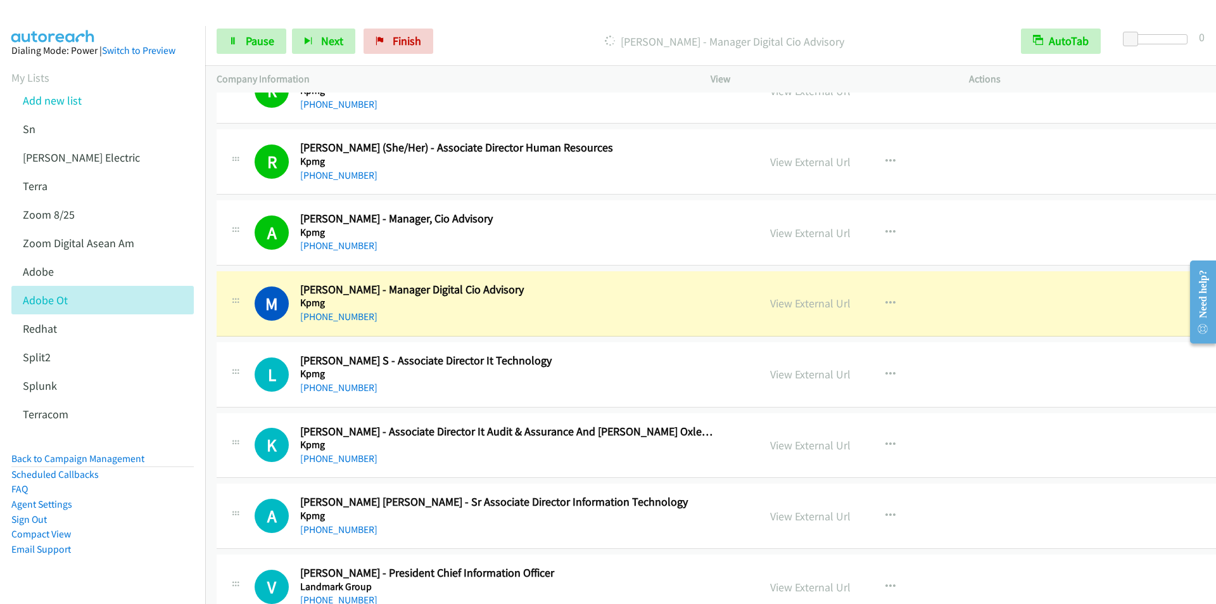
click at [485, 40] on p "[PERSON_NAME] - Manager Digital Cio Advisory" at bounding box center [724, 41] width 548 height 17
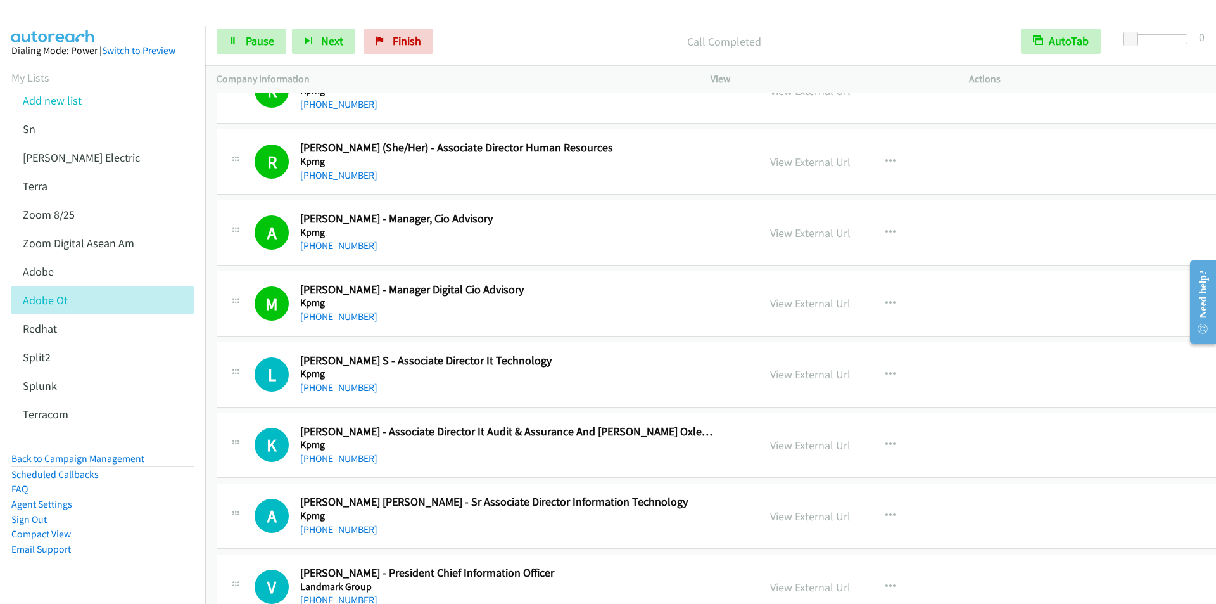
click at [502, 32] on div "Call Completed" at bounding box center [724, 41] width 571 height 25
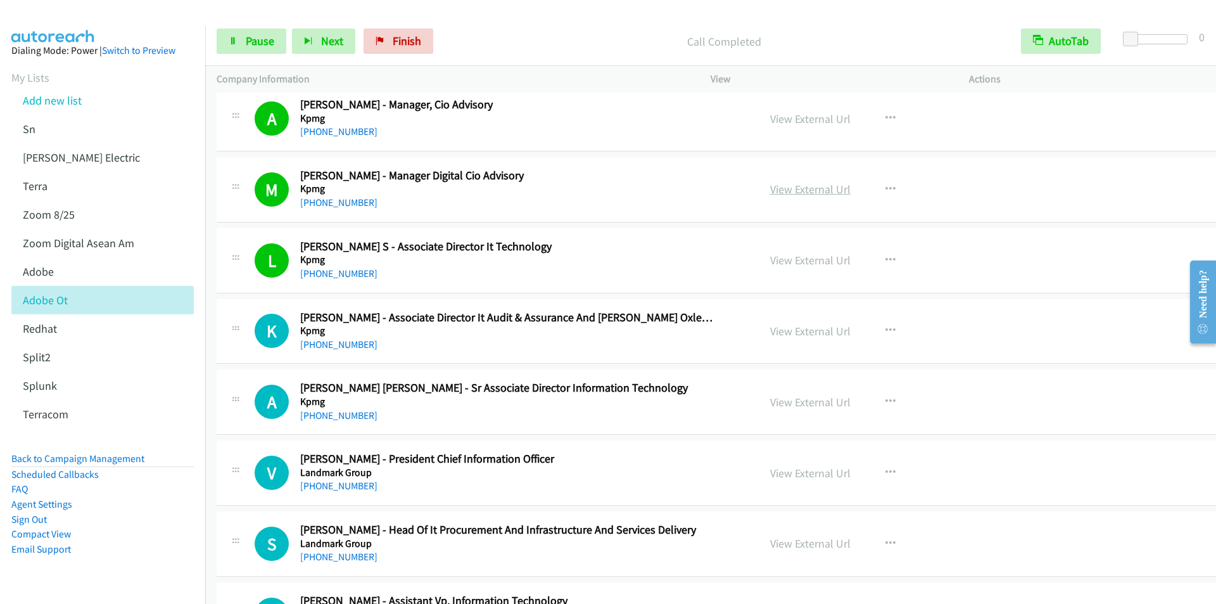
scroll to position [2471, 0]
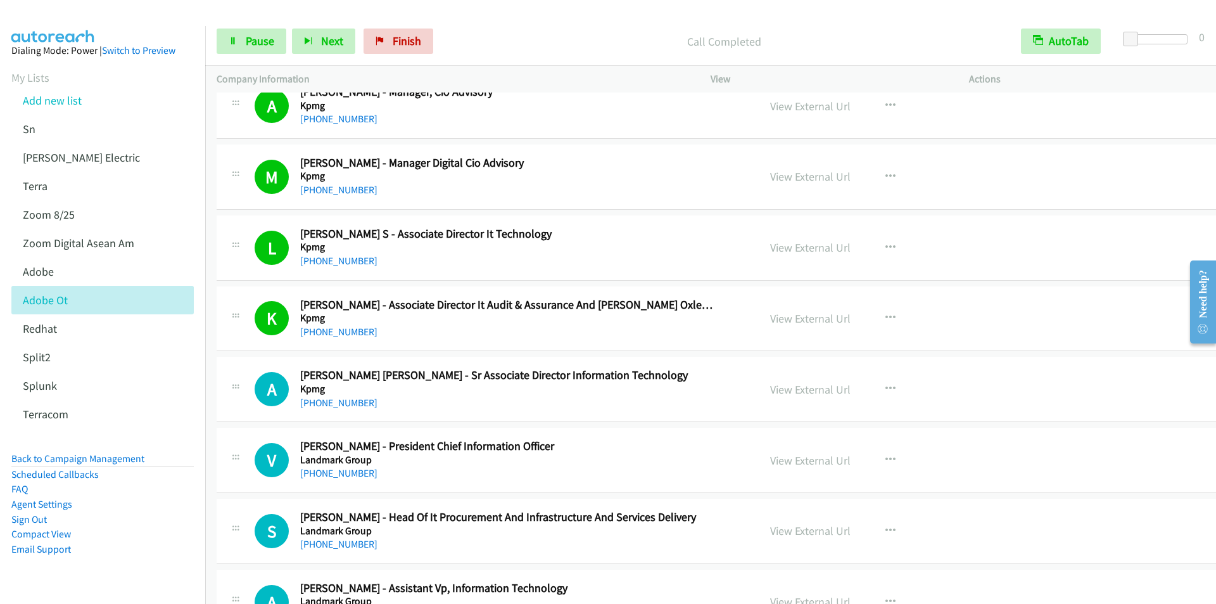
click at [489, 20] on div "Start Calls Pause Next Finish Call Completed AutoTab AutoTab 0" at bounding box center [710, 41] width 1011 height 49
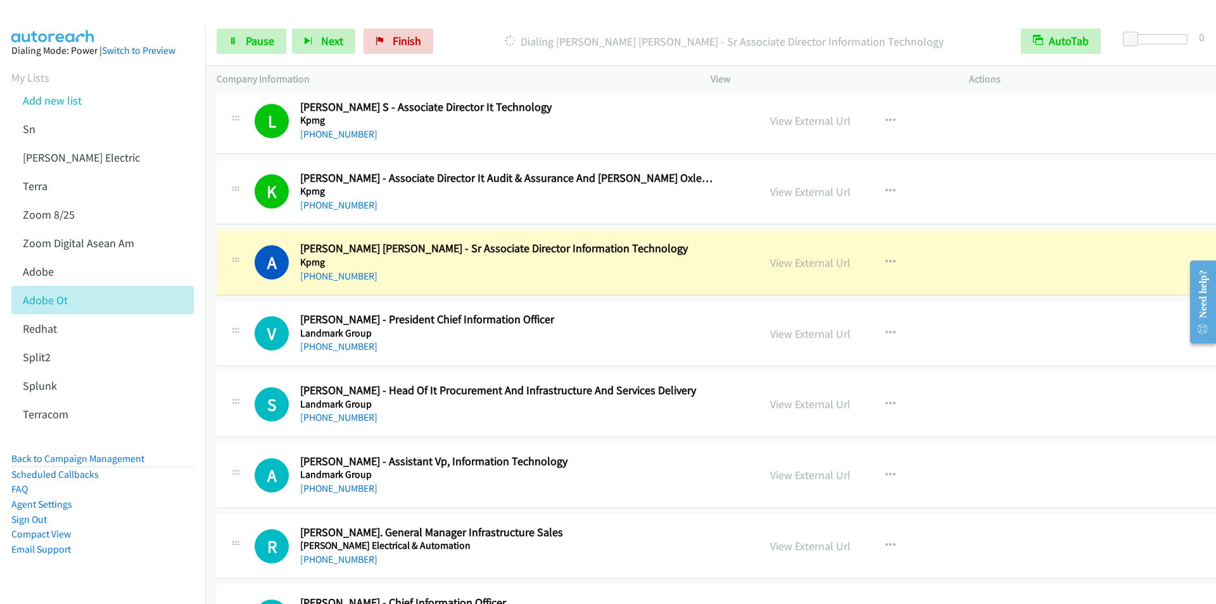
click at [493, 21] on div "Start Calls Pause Next Finish Dialing [PERSON_NAME] [PERSON_NAME] - Sr Associat…" at bounding box center [710, 41] width 1011 height 49
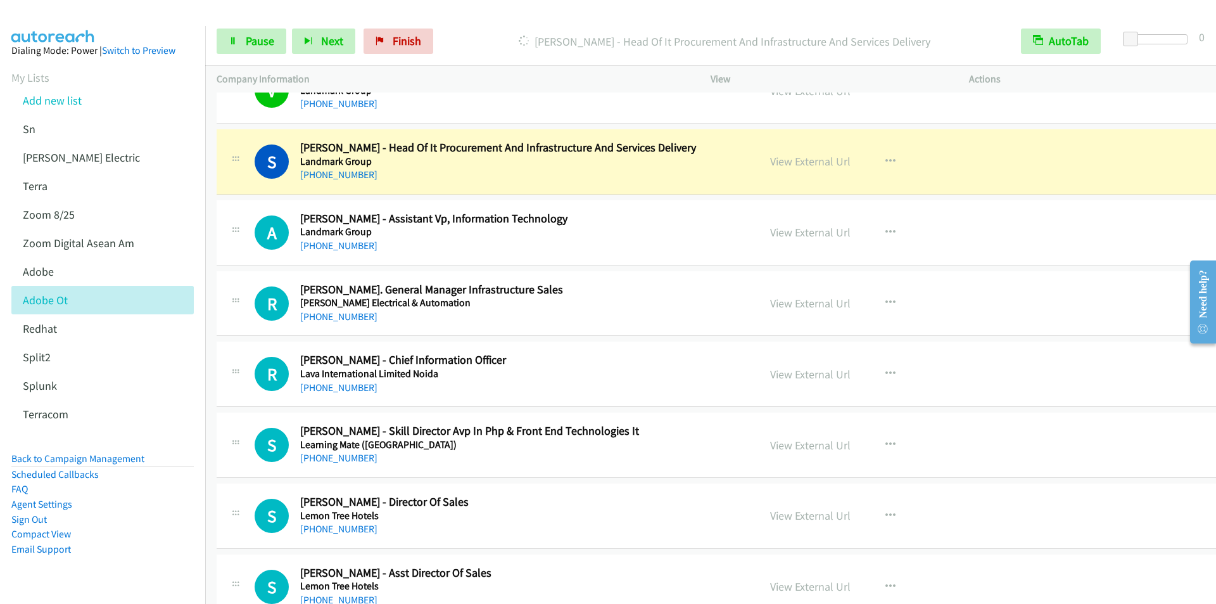
scroll to position [2851, 0]
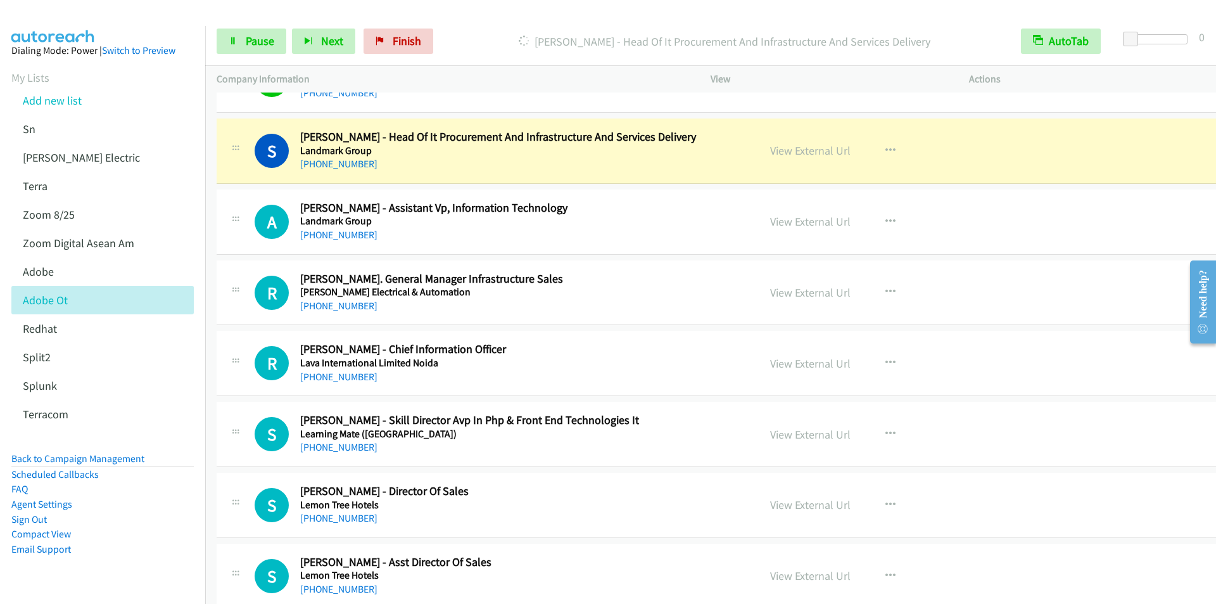
click at [482, 37] on p "[PERSON_NAME] - Head Of It Procurement And Infrastructure And Services Delivery" at bounding box center [724, 41] width 548 height 17
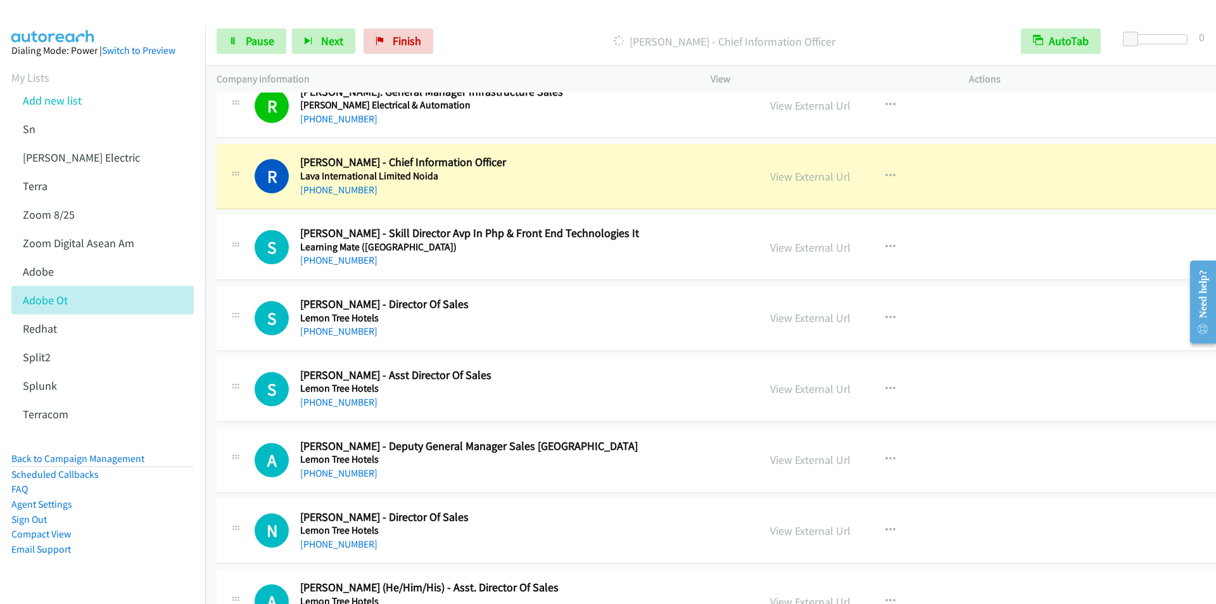
scroll to position [3041, 0]
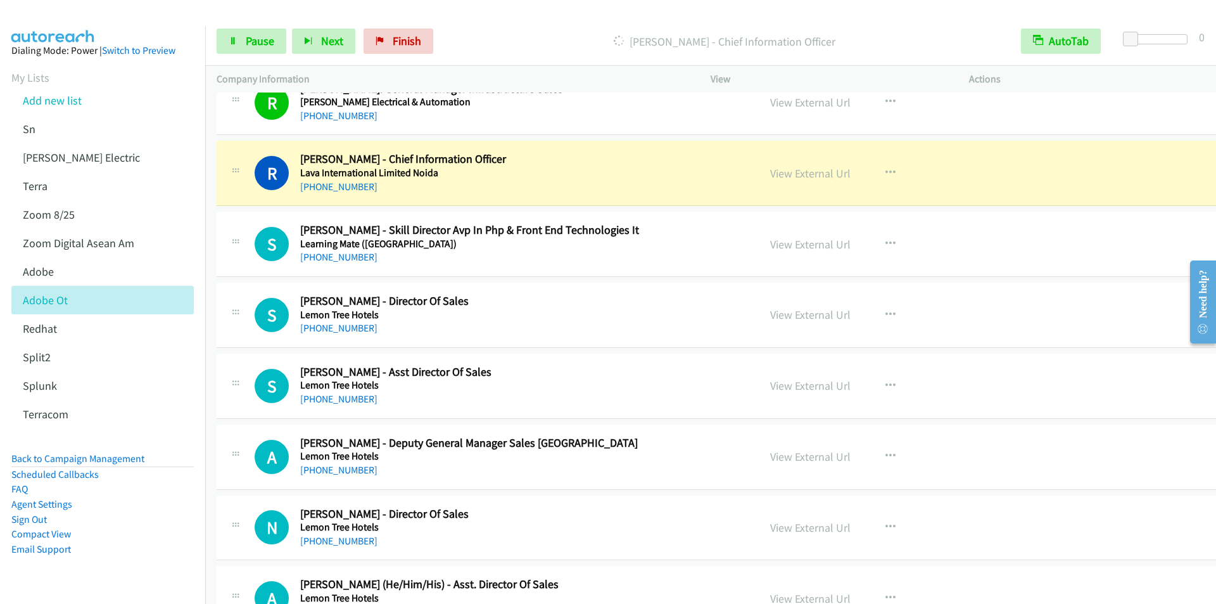
drag, startPoint x: 506, startPoint y: 29, endPoint x: 494, endPoint y: 60, distance: 33.1
click at [506, 29] on div "[PERSON_NAME] - Chief Information Officer" at bounding box center [724, 41] width 571 height 25
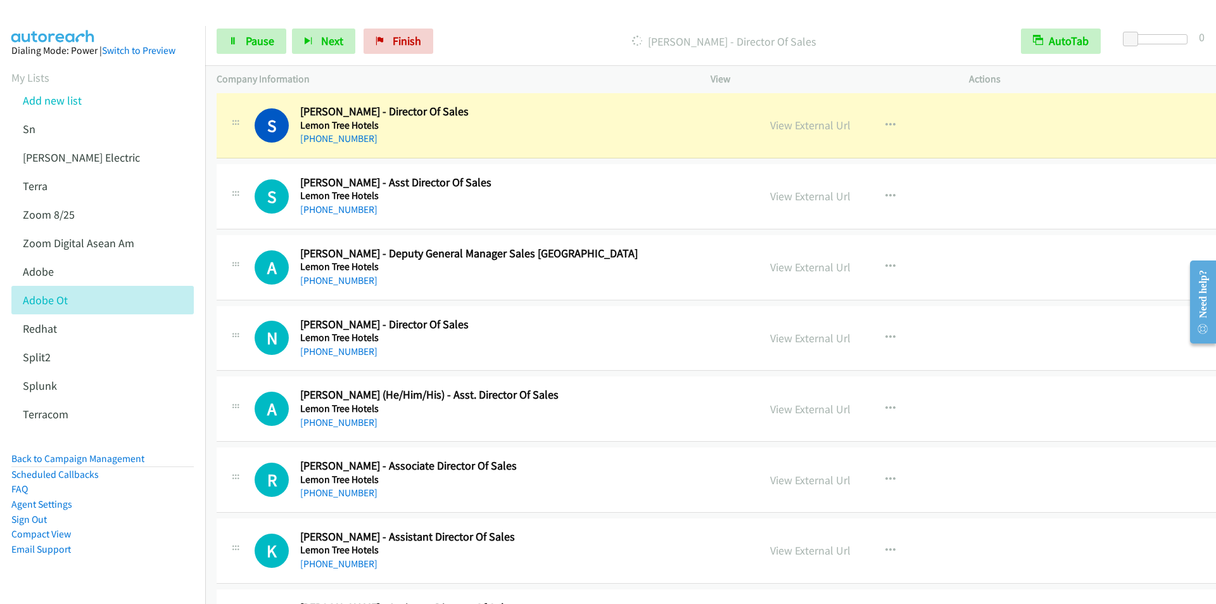
scroll to position [3231, 0]
click at [472, 48] on p "[PERSON_NAME] - Director Of Sales" at bounding box center [724, 41] width 548 height 17
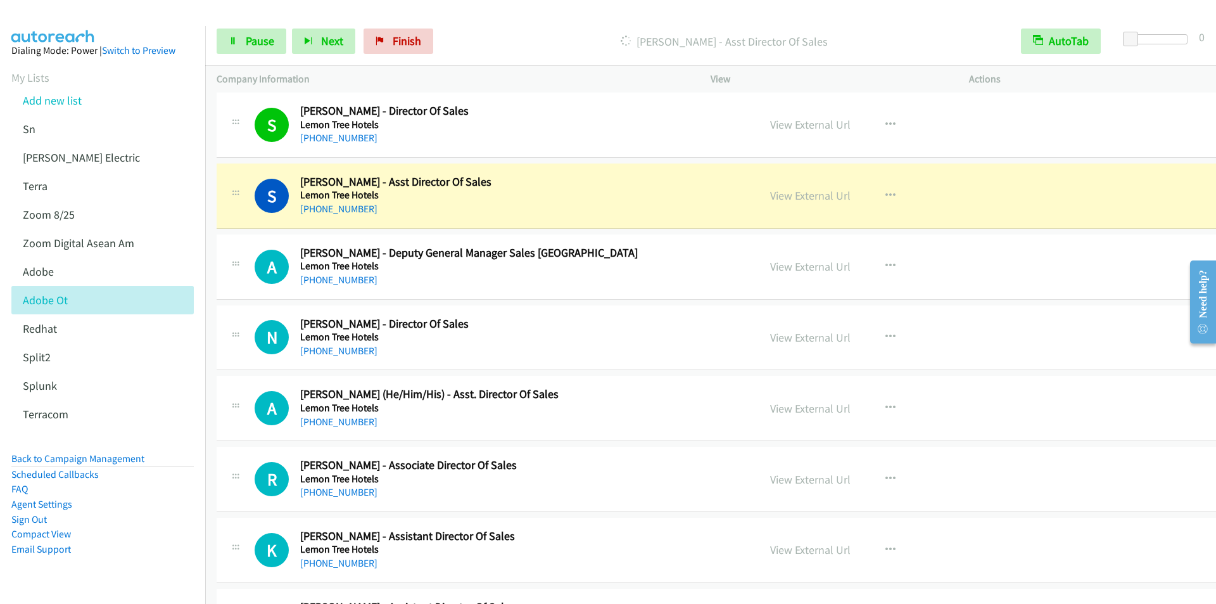
click at [468, 15] on div at bounding box center [602, 24] width 1205 height 49
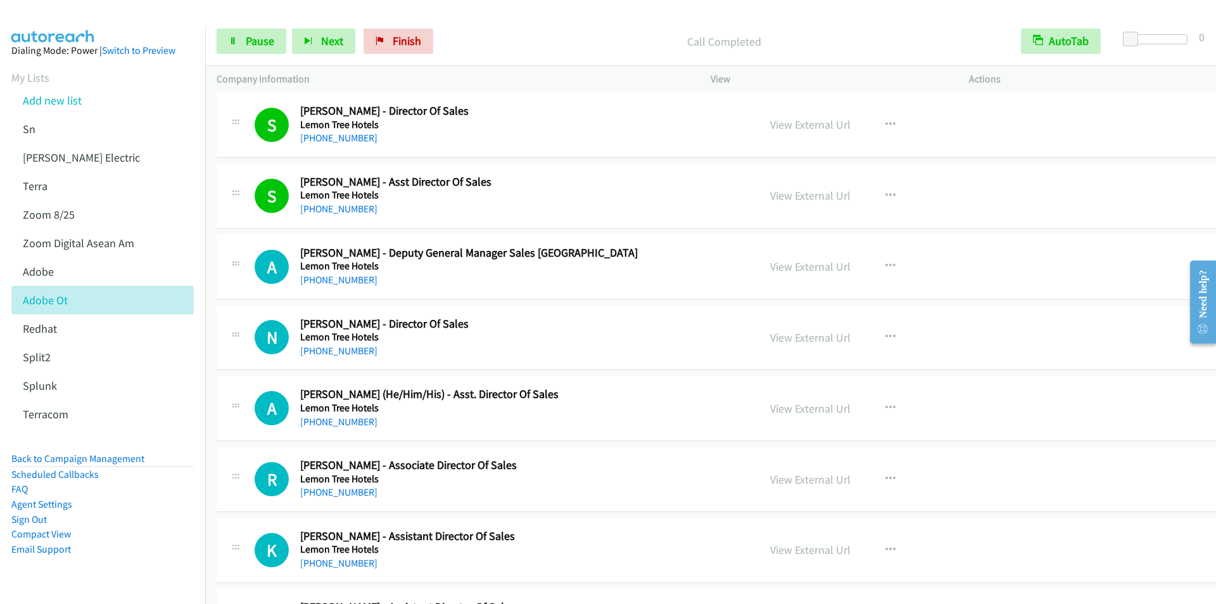
click at [495, 48] on p "Call Completed" at bounding box center [724, 41] width 548 height 17
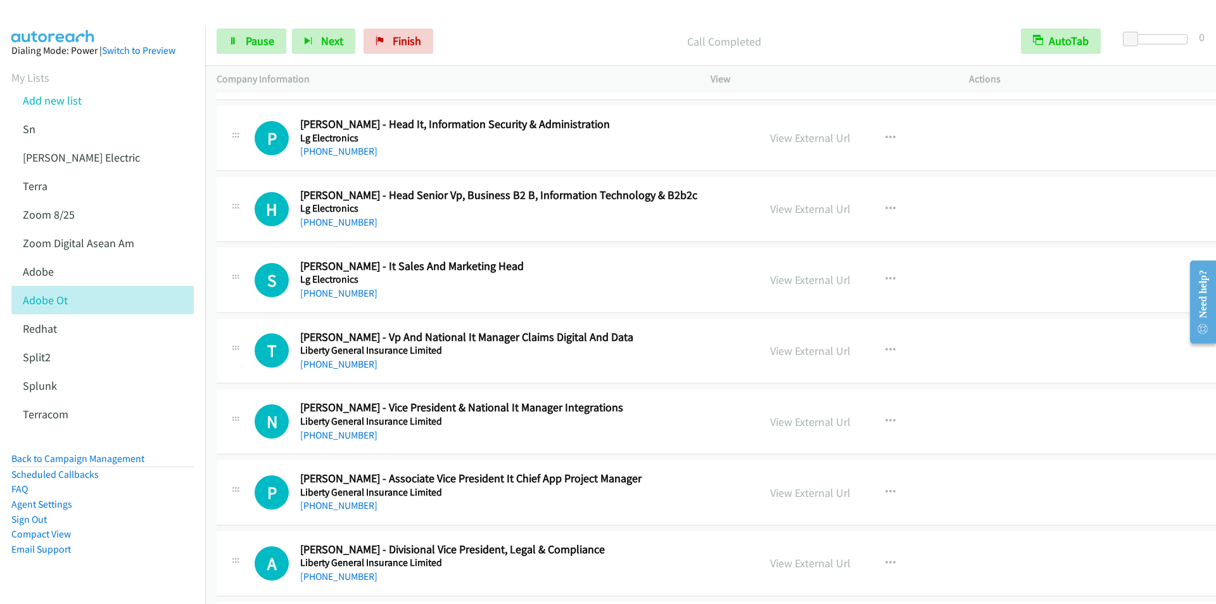
scroll to position [4371, 0]
